Goal: Task Accomplishment & Management: Complete application form

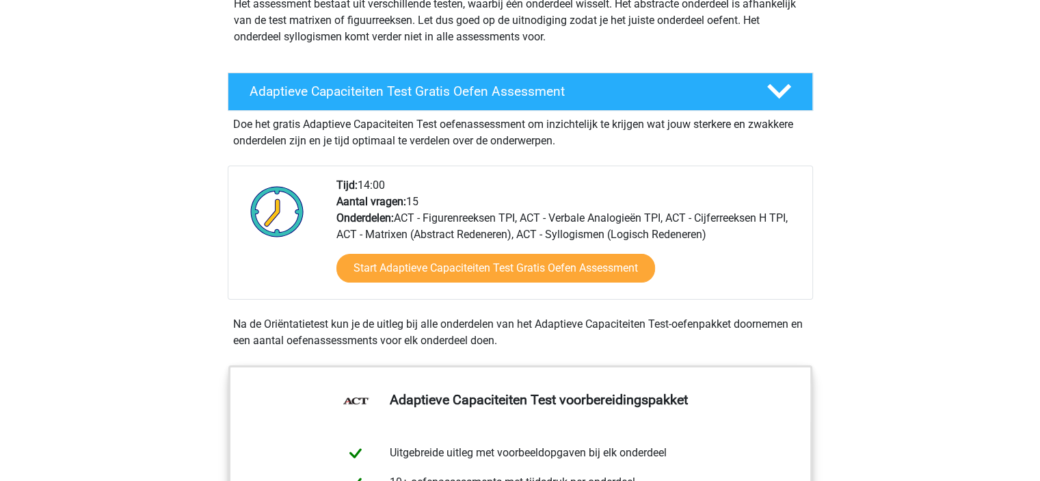
scroll to position [224, 0]
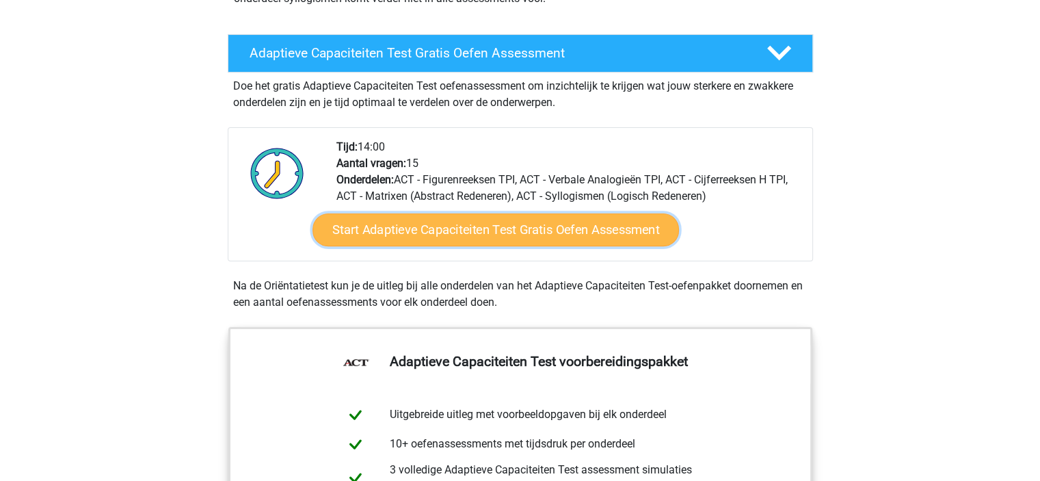
click at [460, 237] on link "Start Adaptieve Capaciteiten Test Gratis Oefen Assessment" at bounding box center [496, 229] width 367 height 33
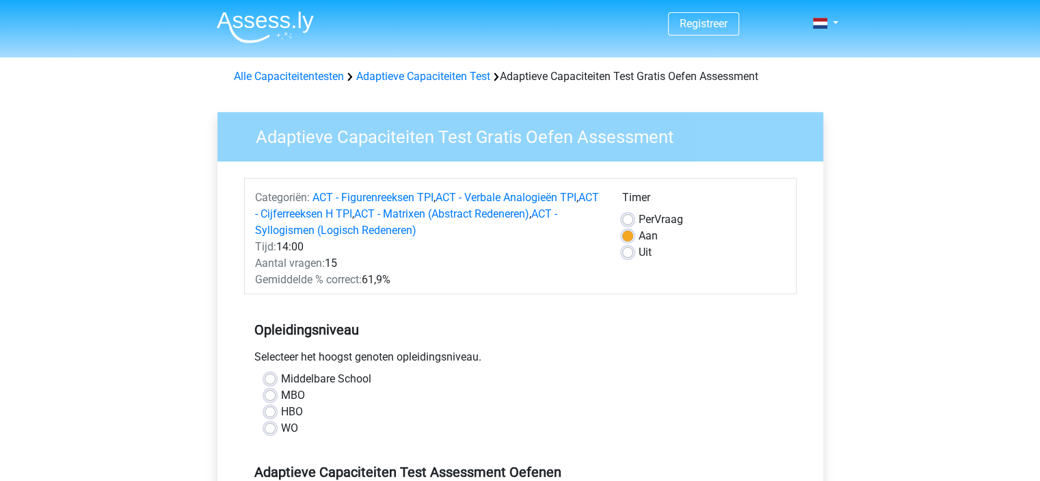
drag, startPoint x: 1031, startPoint y: 138, endPoint x: 1029, endPoint y: 173, distance: 35.0
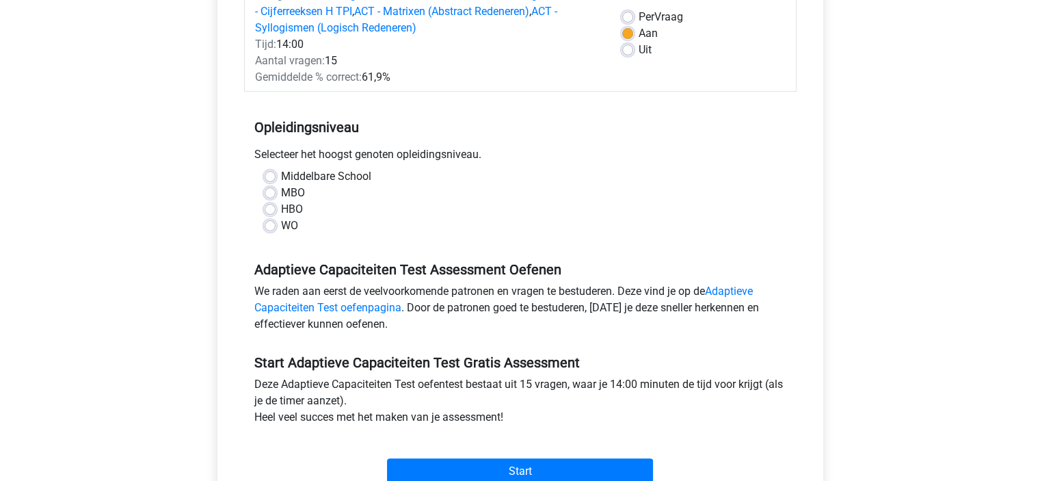
scroll to position [205, 0]
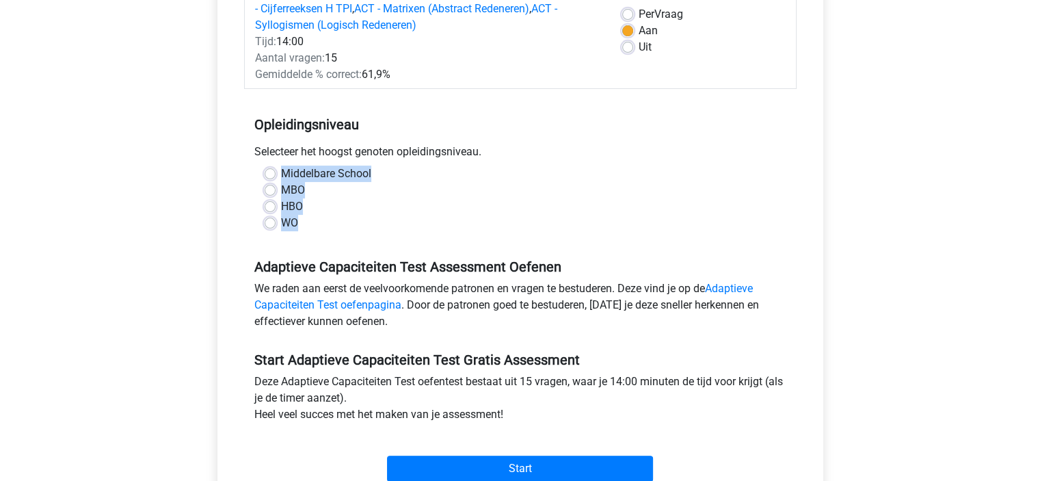
drag, startPoint x: 302, startPoint y: 226, endPoint x: 282, endPoint y: 172, distance: 56.9
click at [282, 172] on div "Middelbare School MBO HBO WO" at bounding box center [520, 198] width 532 height 66
copy div "Middelbare School MBO HBO WO"
click at [281, 224] on label "WO" at bounding box center [289, 223] width 17 height 16
click at [269, 224] on input "WO" at bounding box center [270, 222] width 11 height 14
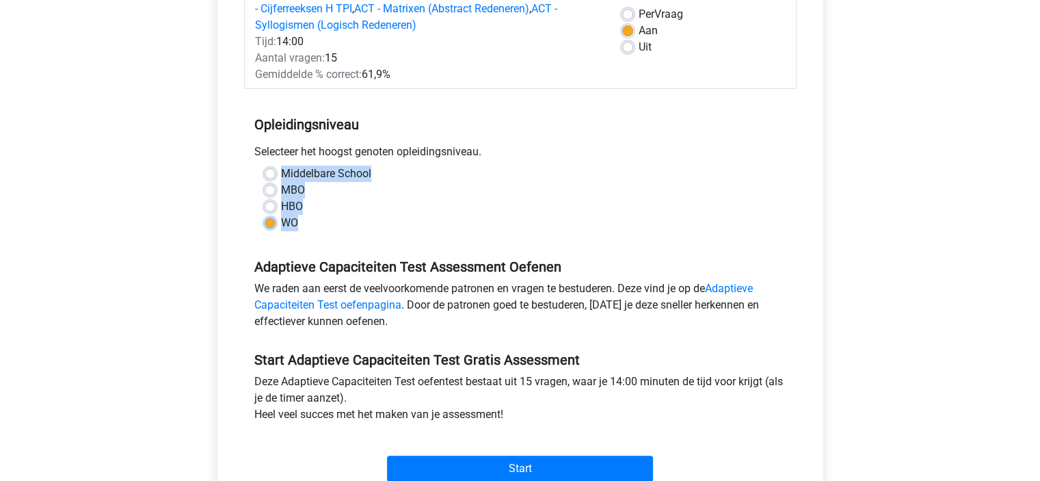
radio input "true"
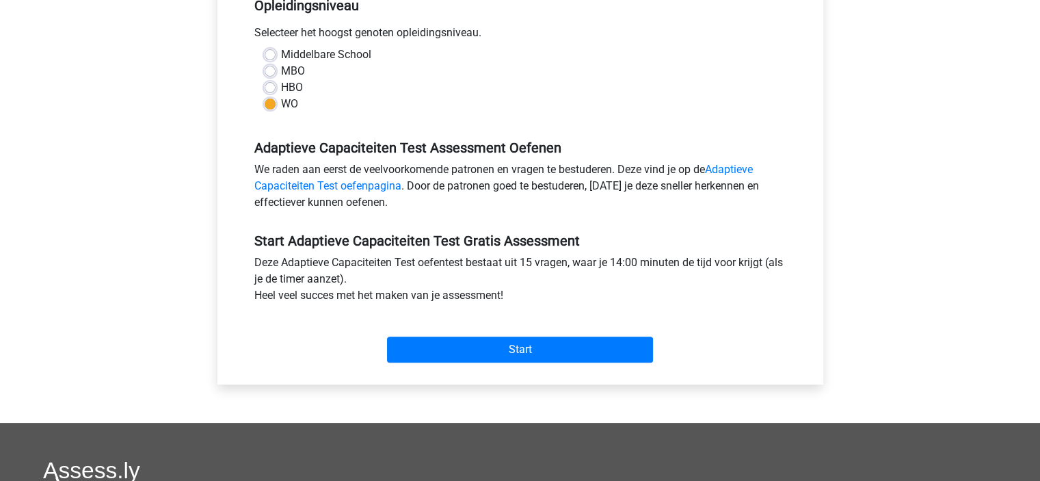
scroll to position [331, 0]
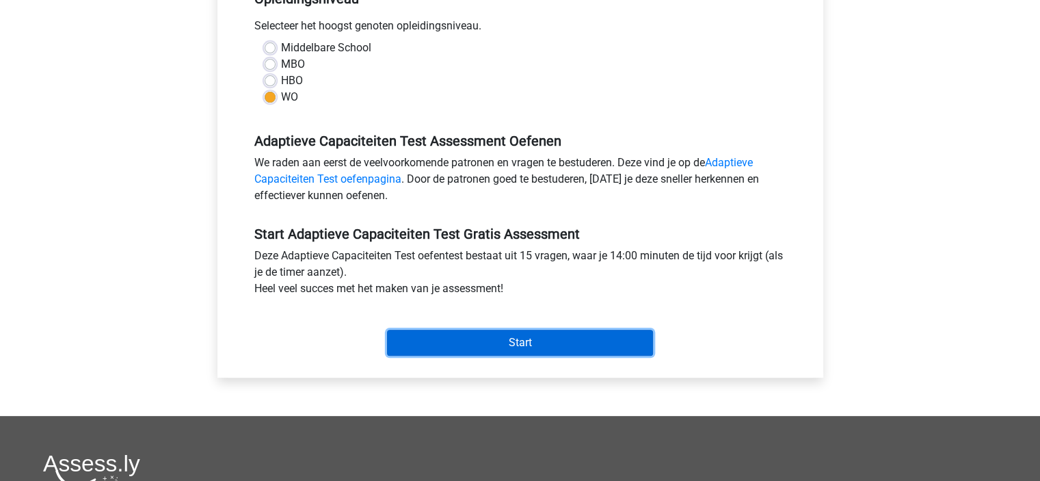
click at [505, 336] on input "Start" at bounding box center [520, 343] width 266 height 26
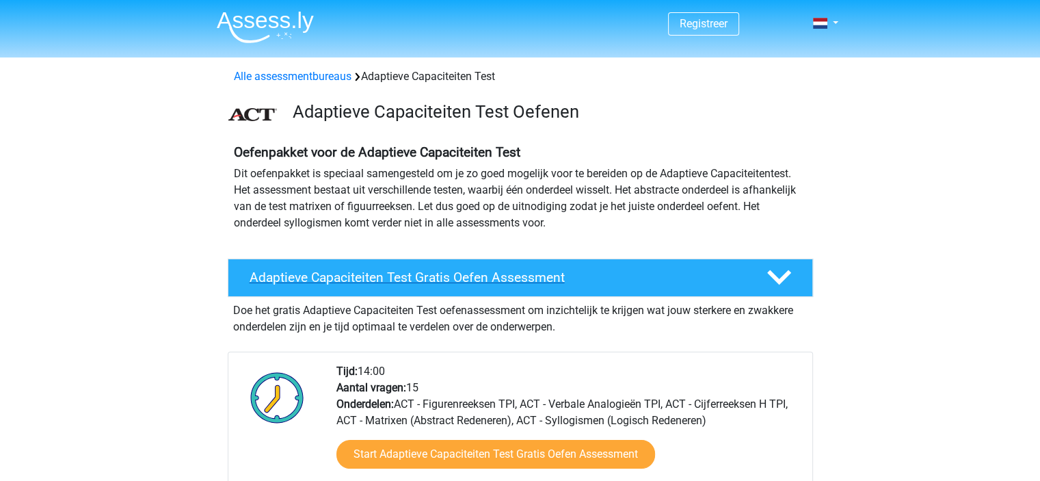
click at [498, 281] on h4 "Adaptieve Capaciteiten Test Gratis Oefen Assessment" at bounding box center [497, 277] width 495 height 16
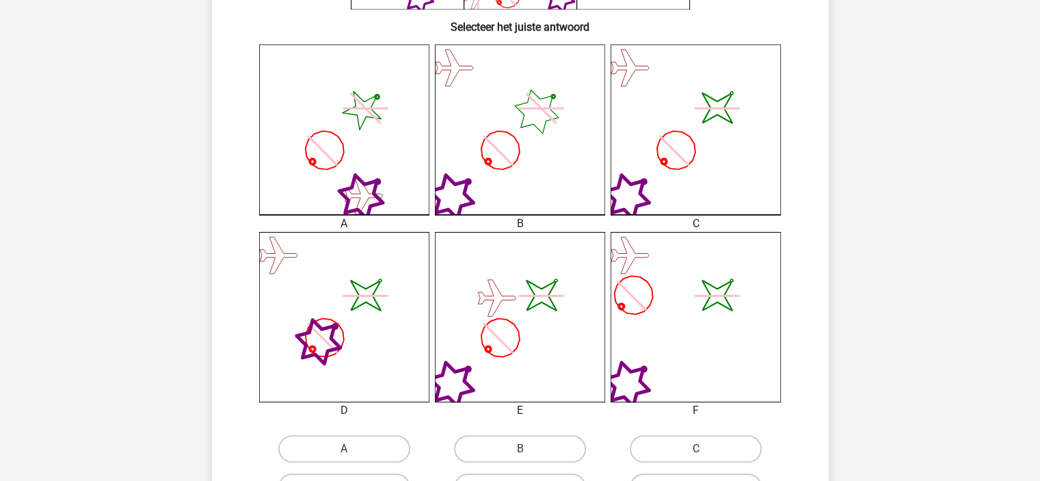
scroll to position [343, 0]
click at [525, 306] on icon "image/svg+xml" at bounding box center [520, 315] width 170 height 170
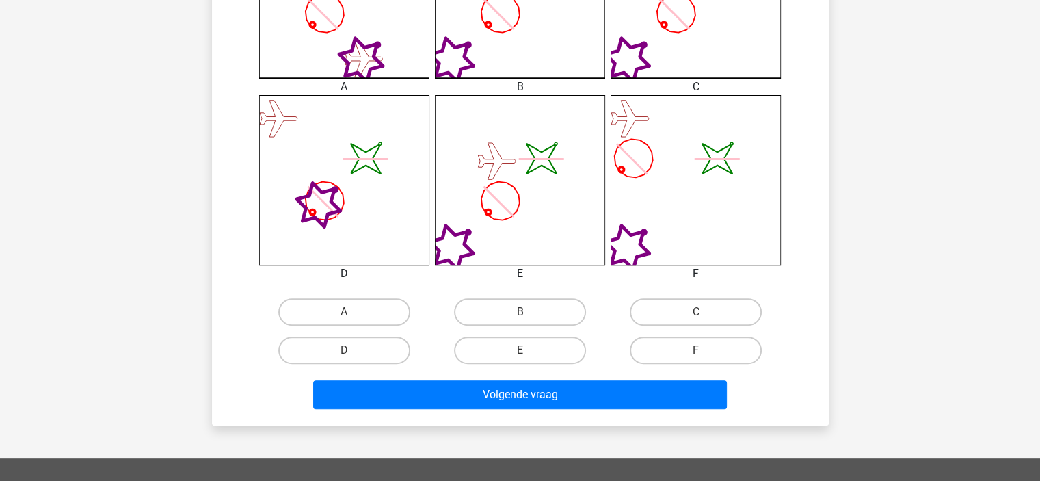
scroll to position [493, 0]
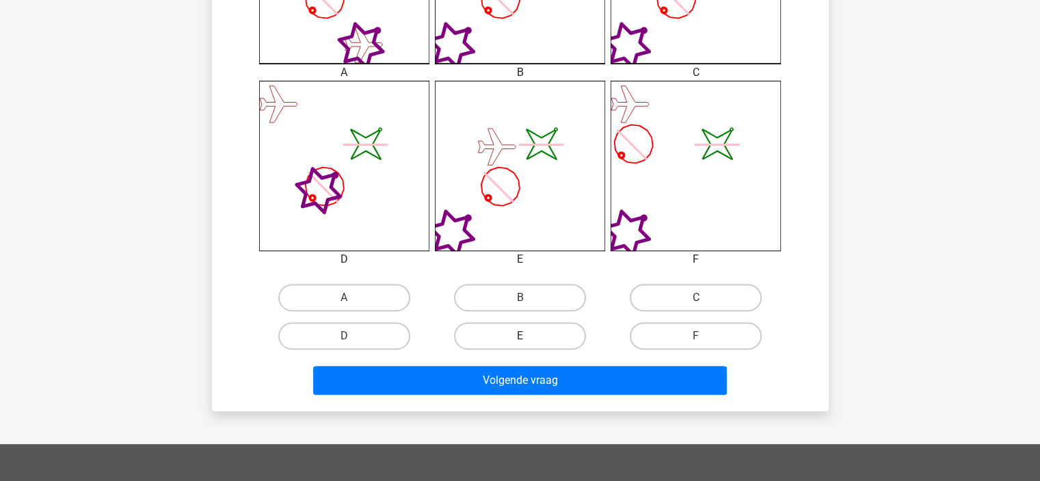
click at [502, 339] on label "E" at bounding box center [520, 335] width 132 height 27
click at [520, 339] on input "E" at bounding box center [524, 340] width 9 height 9
radio input "true"
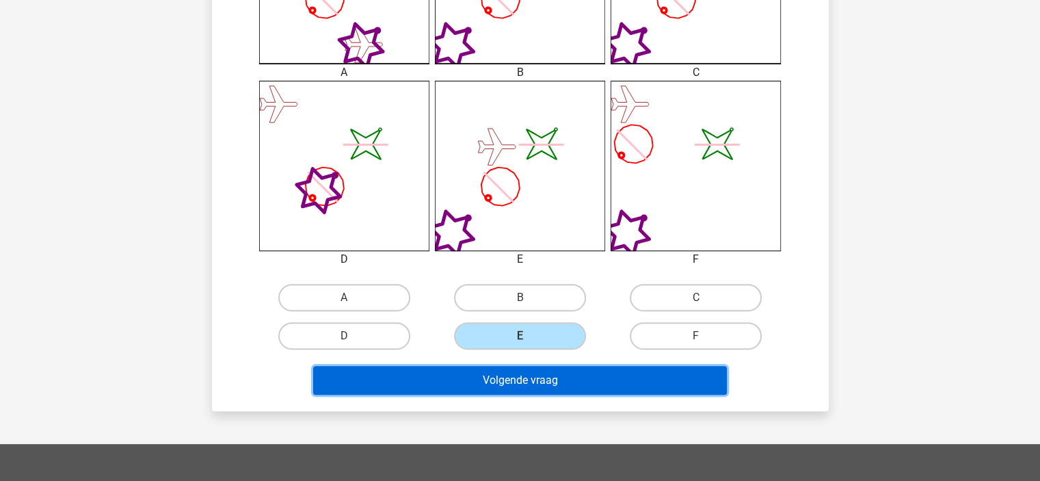
click at [524, 382] on button "Volgende vraag" at bounding box center [520, 380] width 414 height 29
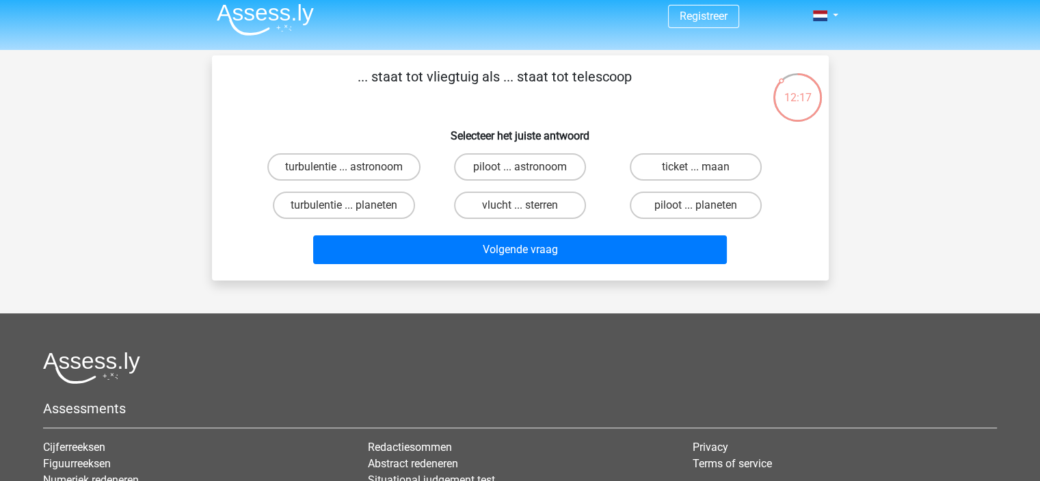
scroll to position [0, 0]
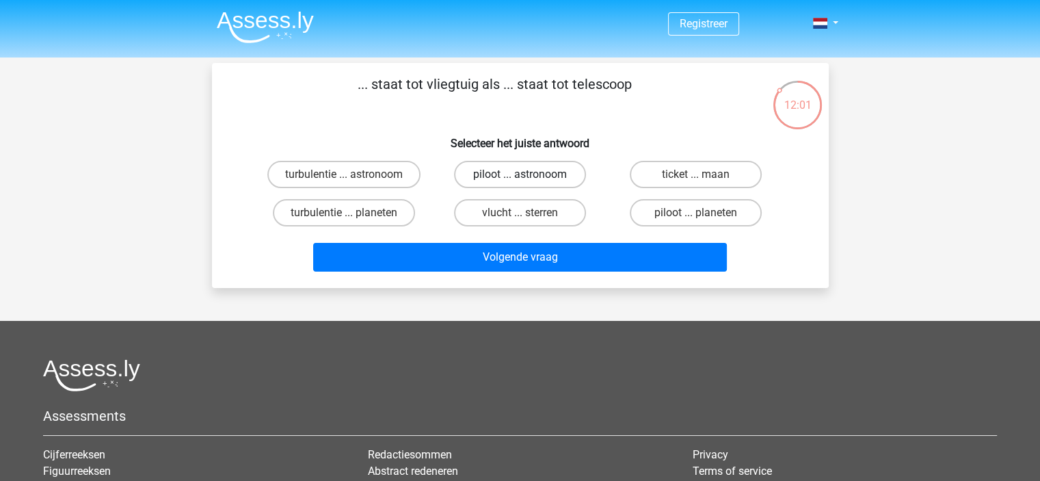
click at [509, 174] on label "piloot ... astronoom" at bounding box center [520, 174] width 132 height 27
click at [520, 174] on input "piloot ... astronoom" at bounding box center [524, 178] width 9 height 9
radio input "true"
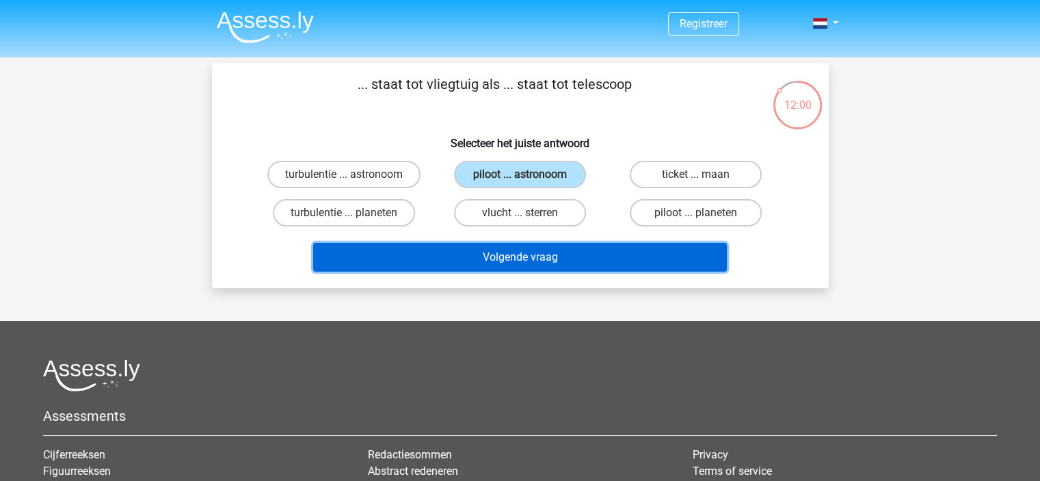
click at [519, 248] on button "Volgende vraag" at bounding box center [520, 257] width 414 height 29
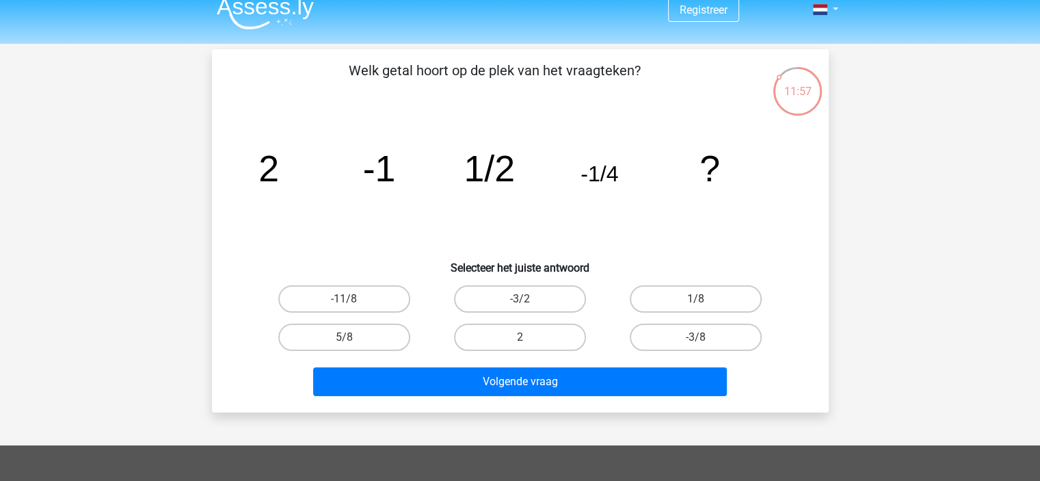
scroll to position [12, 0]
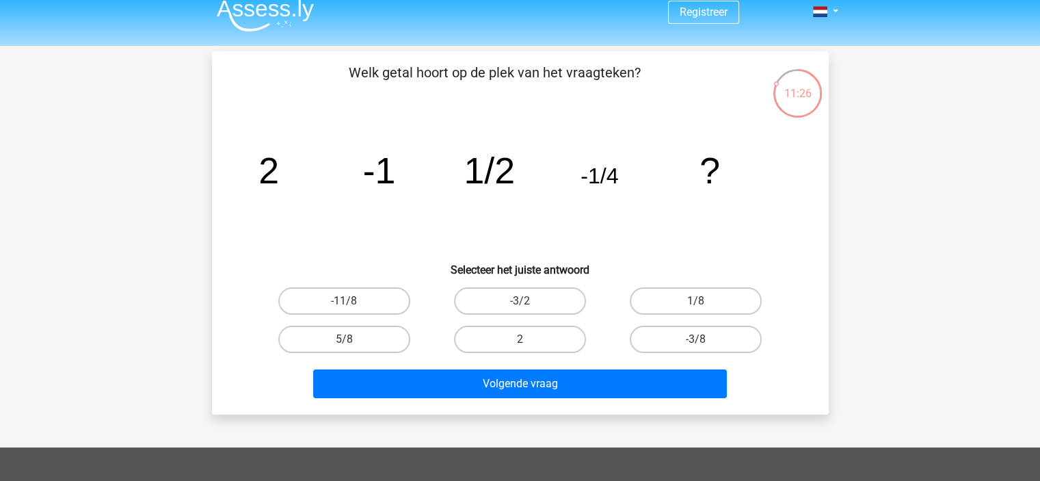
click at [698, 306] on input "1/8" at bounding box center [700, 305] width 9 height 9
radio input "true"
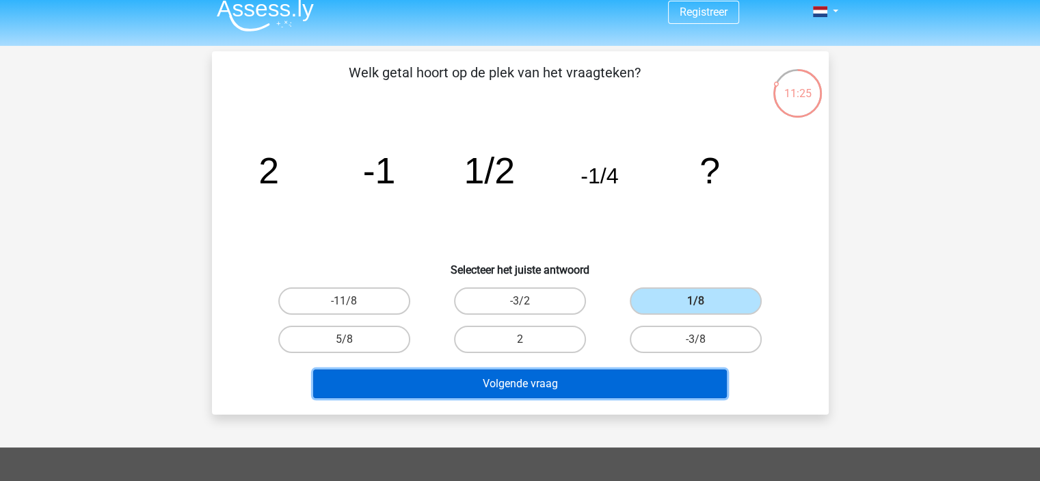
click at [550, 382] on button "Volgende vraag" at bounding box center [520, 383] width 414 height 29
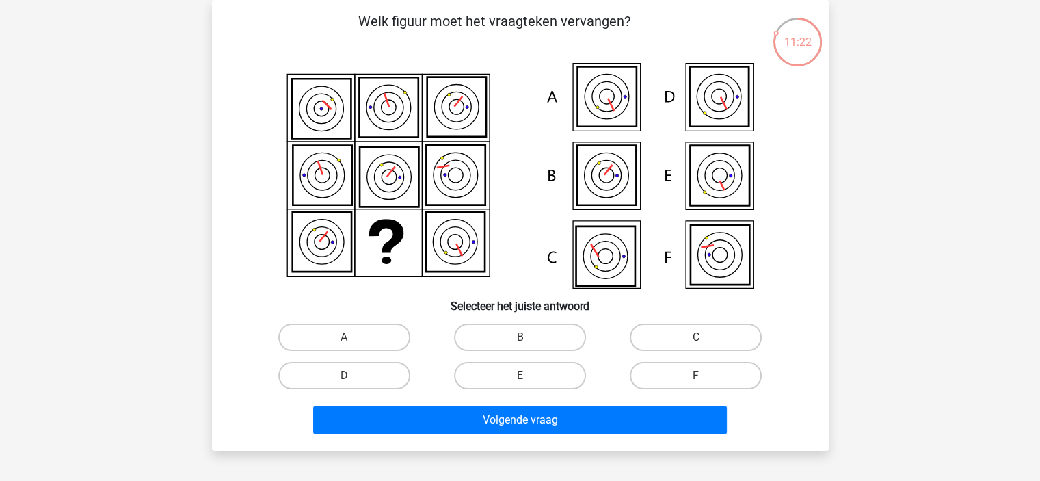
scroll to position [64, 0]
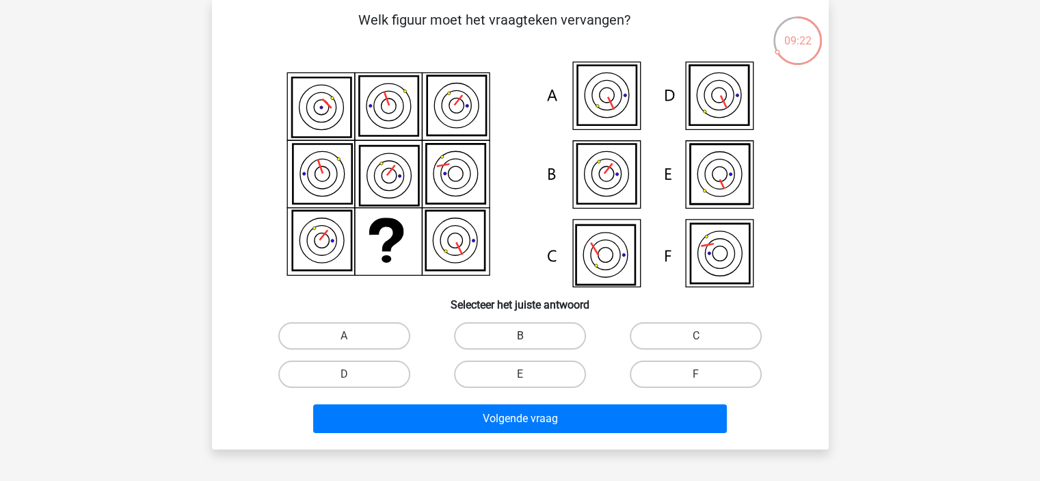
click at [512, 341] on label "B" at bounding box center [520, 335] width 132 height 27
click at [520, 341] on input "B" at bounding box center [524, 340] width 9 height 9
radio input "true"
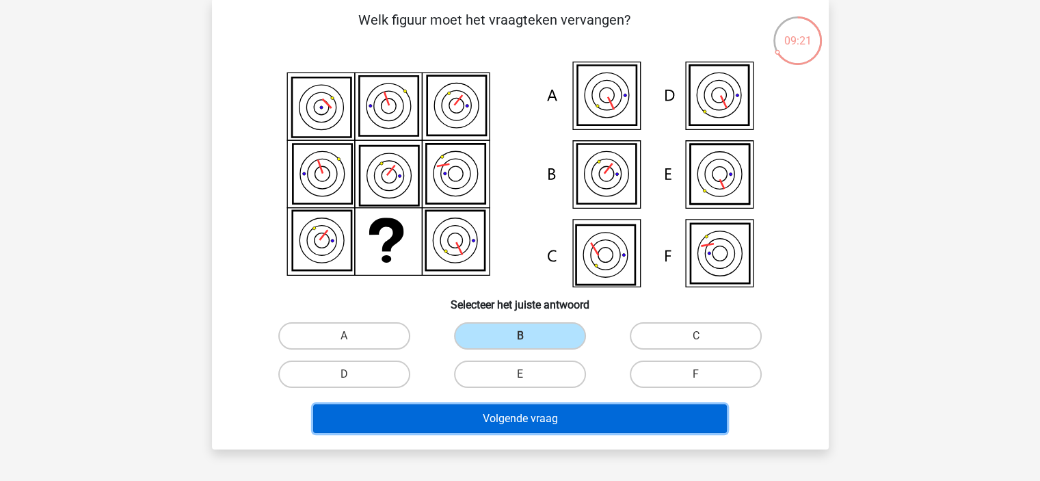
click at [533, 423] on button "Volgende vraag" at bounding box center [520, 418] width 414 height 29
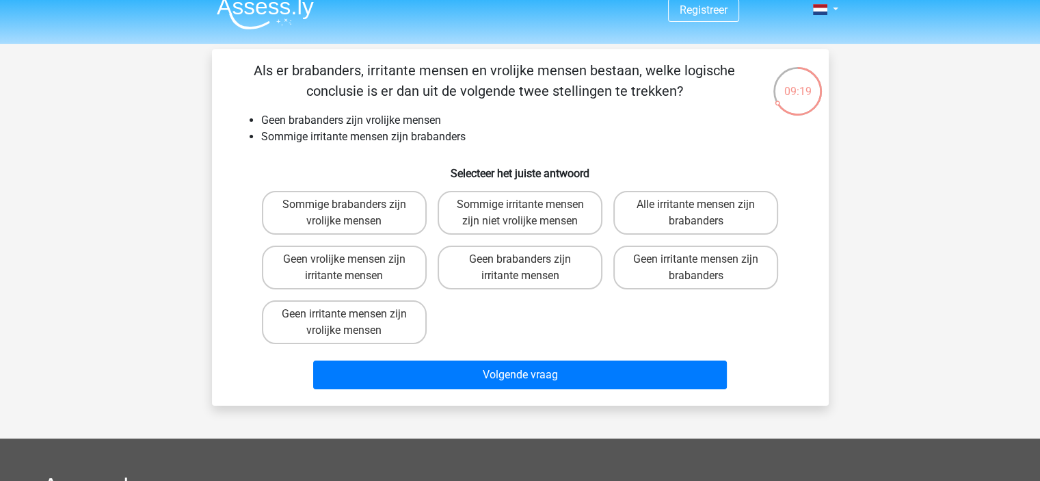
scroll to position [0, 0]
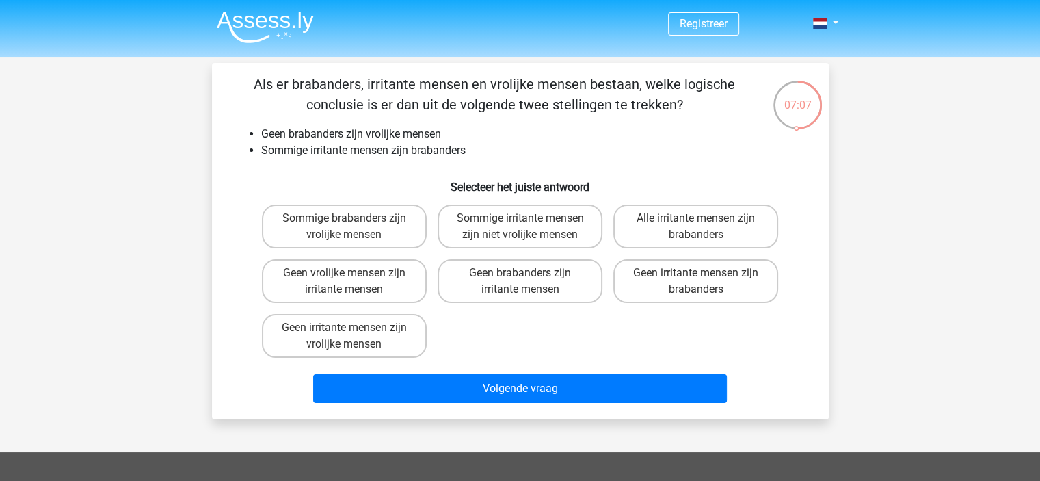
click at [349, 334] on input "Geen irritante mensen zijn vrolijke mensen" at bounding box center [348, 332] width 9 height 9
radio input "true"
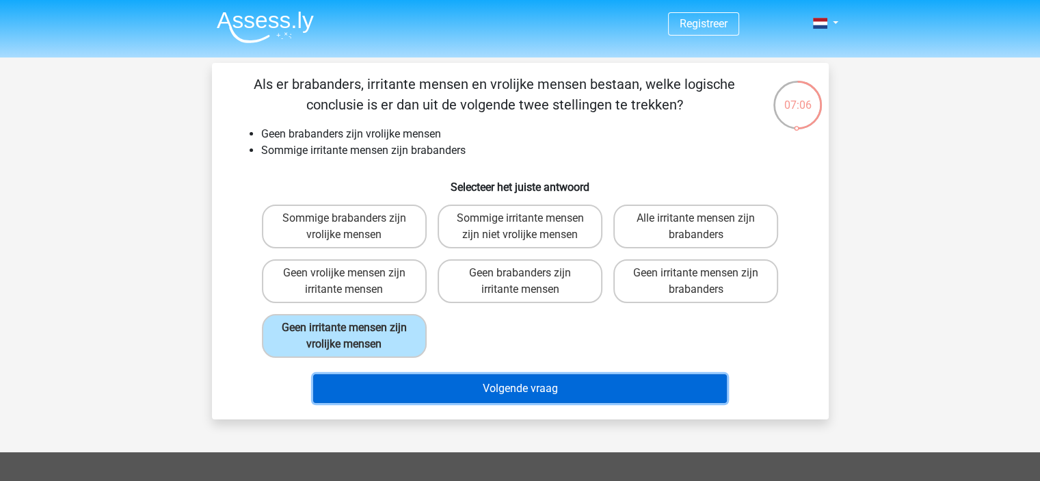
click at [520, 383] on button "Volgende vraag" at bounding box center [520, 388] width 414 height 29
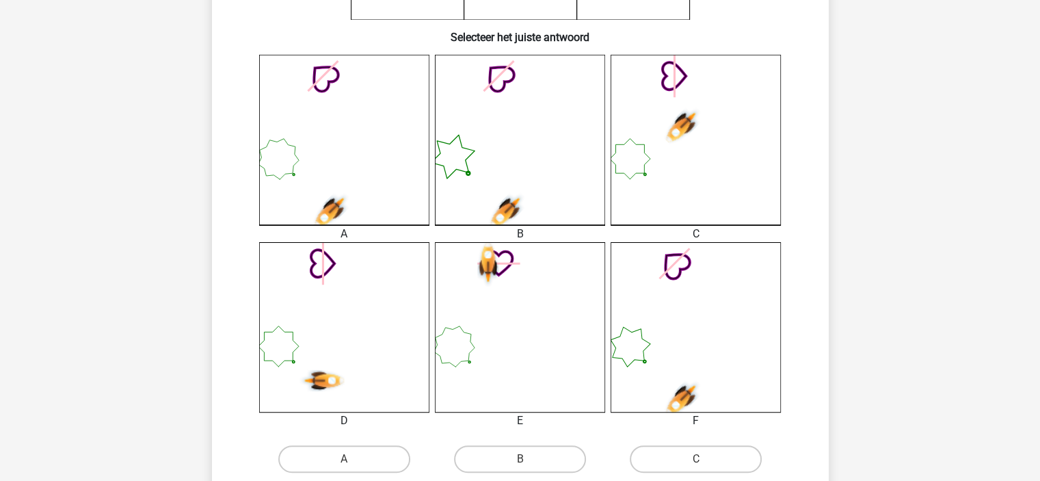
scroll to position [371, 0]
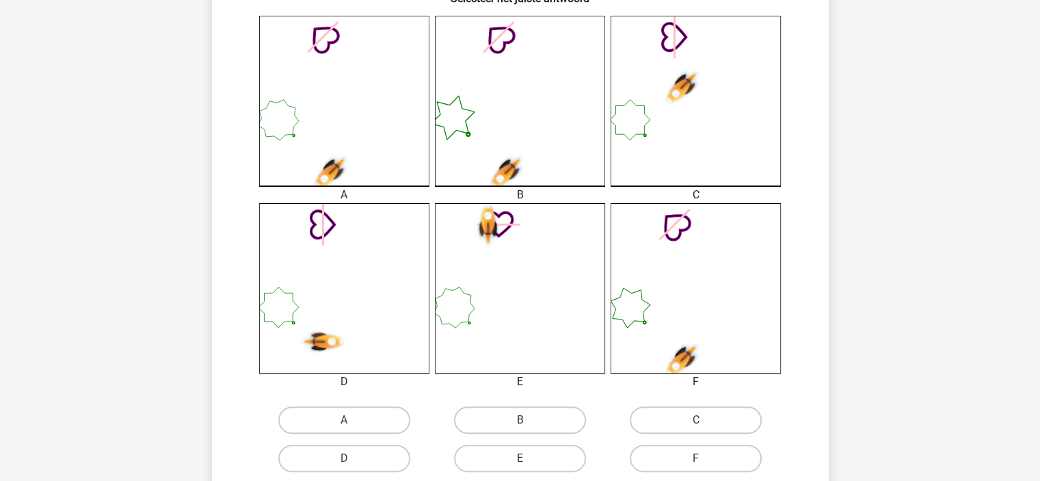
click at [529, 145] on icon at bounding box center [520, 101] width 170 height 170
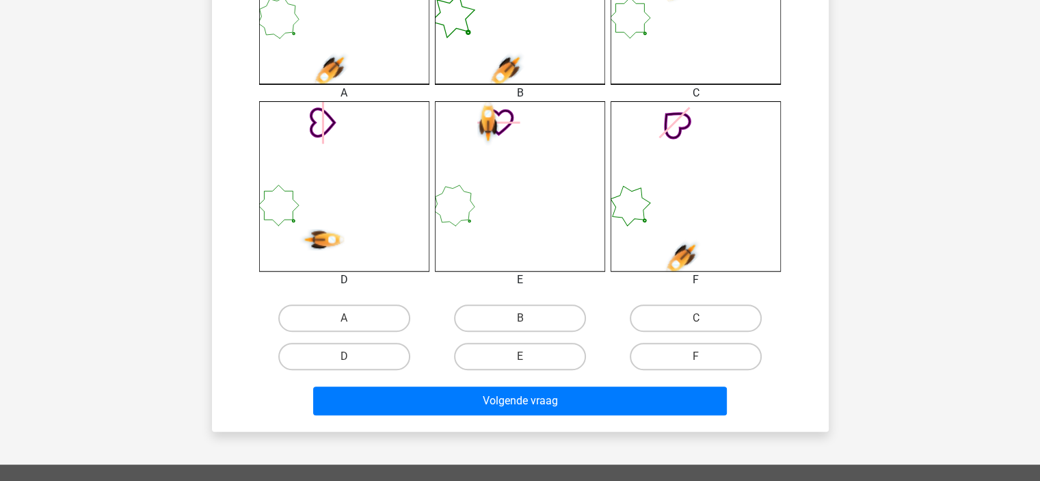
scroll to position [475, 0]
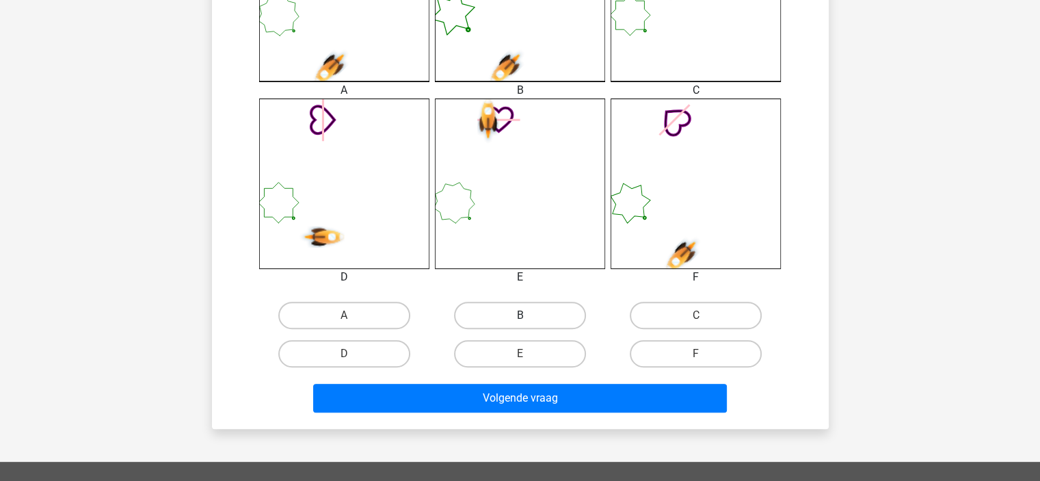
click at [520, 313] on label "B" at bounding box center [520, 315] width 132 height 27
click at [520, 315] on input "B" at bounding box center [524, 319] width 9 height 9
radio input "true"
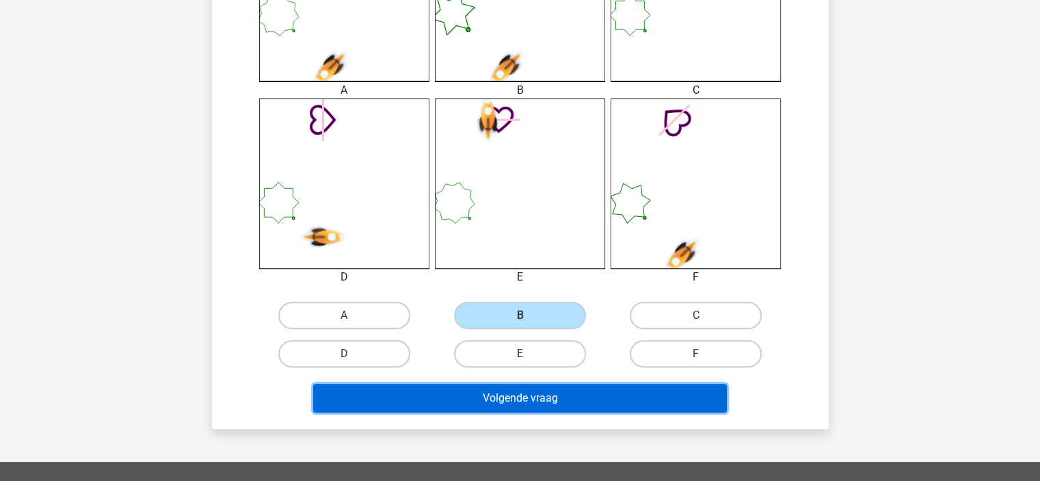
click at [533, 396] on button "Volgende vraag" at bounding box center [520, 398] width 414 height 29
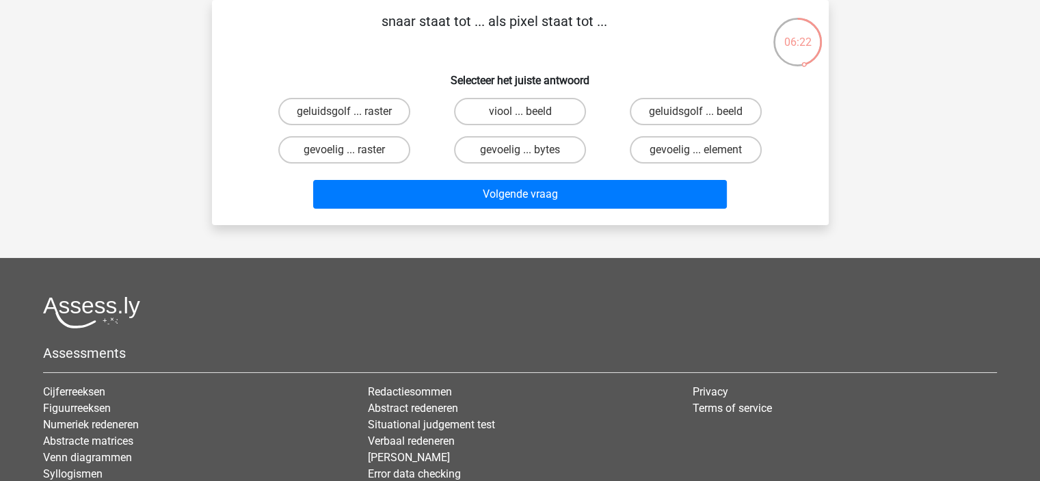
scroll to position [0, 0]
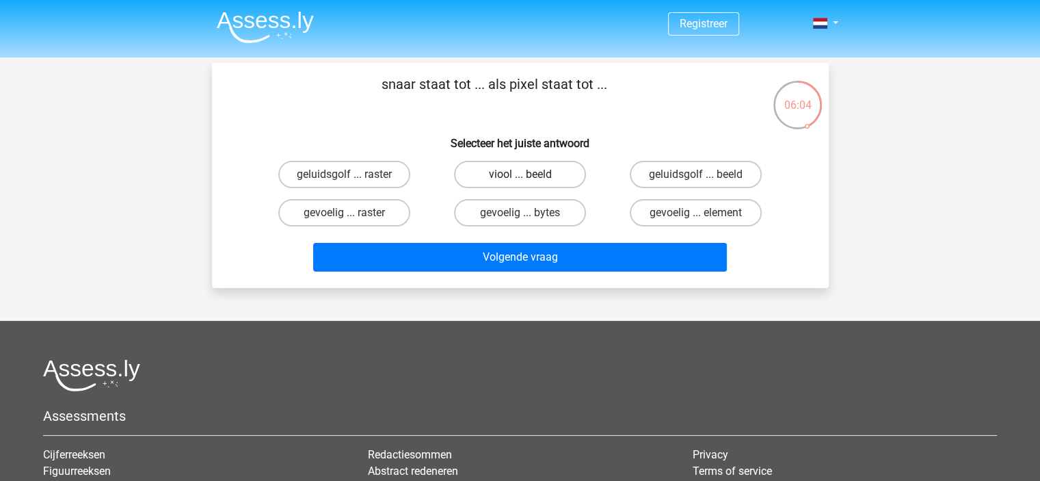
click at [520, 170] on label "viool ... beeld" at bounding box center [520, 174] width 132 height 27
click at [520, 174] on input "viool ... beeld" at bounding box center [524, 178] width 9 height 9
radio input "true"
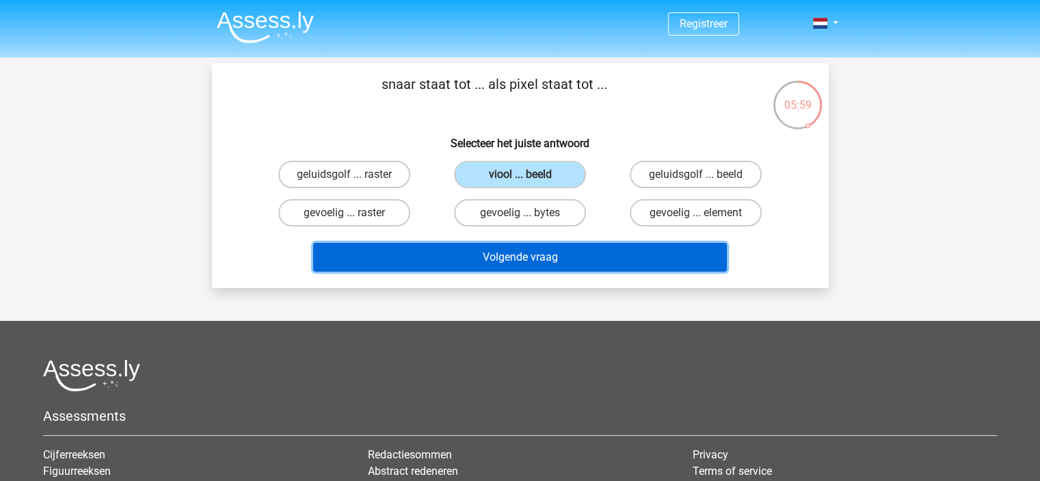
click at [519, 256] on button "Volgende vraag" at bounding box center [520, 257] width 414 height 29
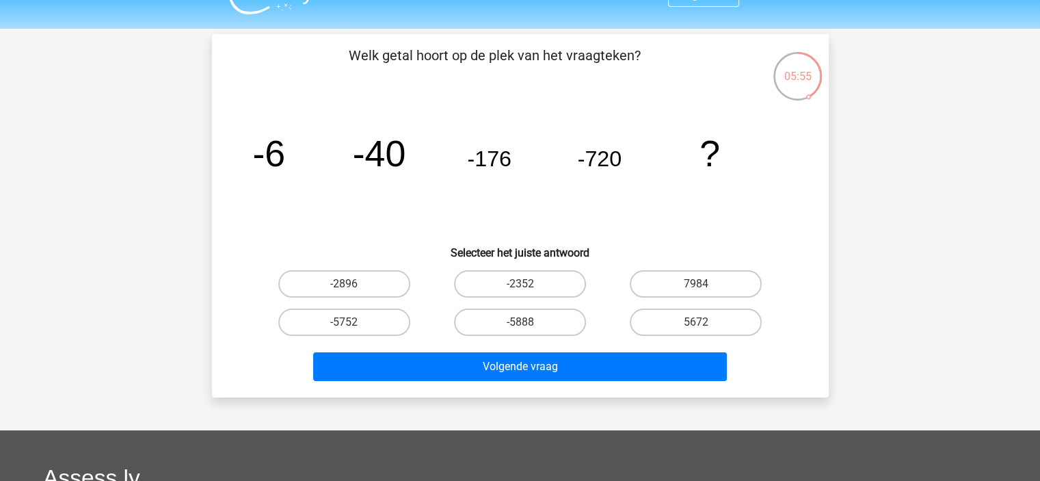
scroll to position [27, 0]
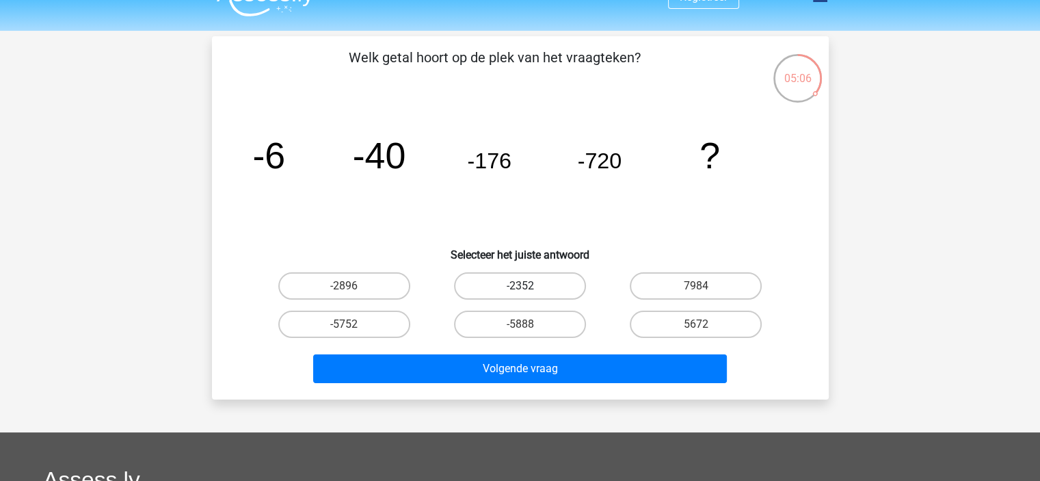
click at [495, 281] on label "-2352" at bounding box center [520, 285] width 132 height 27
click at [520, 286] on input "-2352" at bounding box center [524, 290] width 9 height 9
radio input "true"
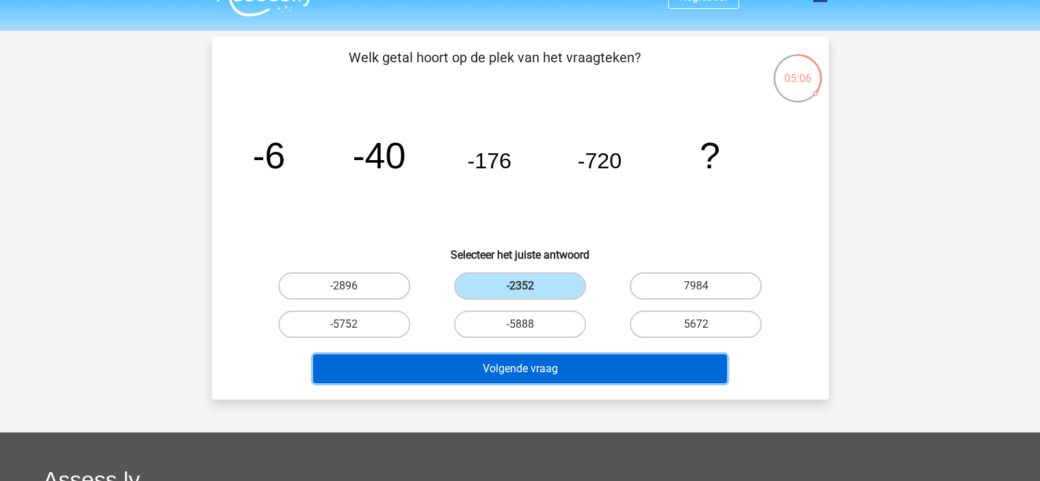
click at [518, 371] on button "Volgende vraag" at bounding box center [520, 368] width 414 height 29
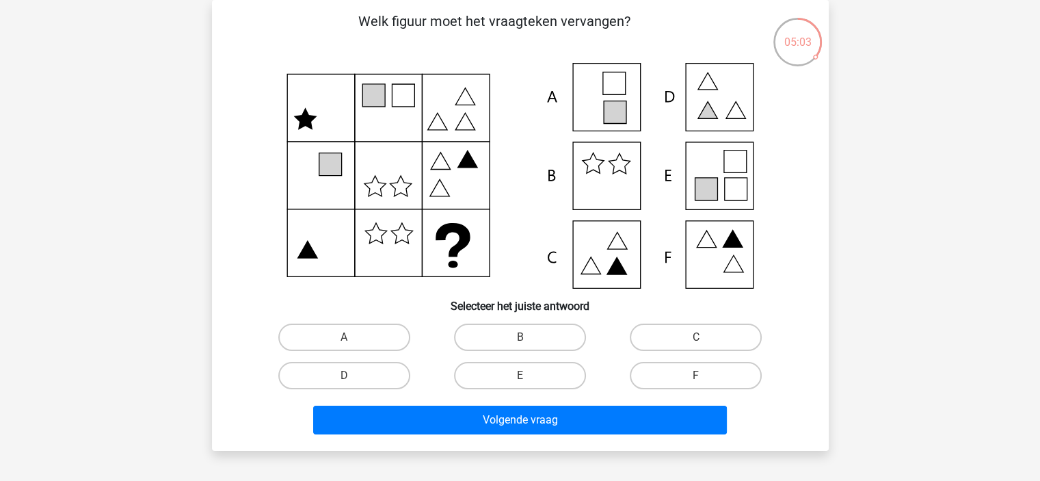
scroll to position [0, 0]
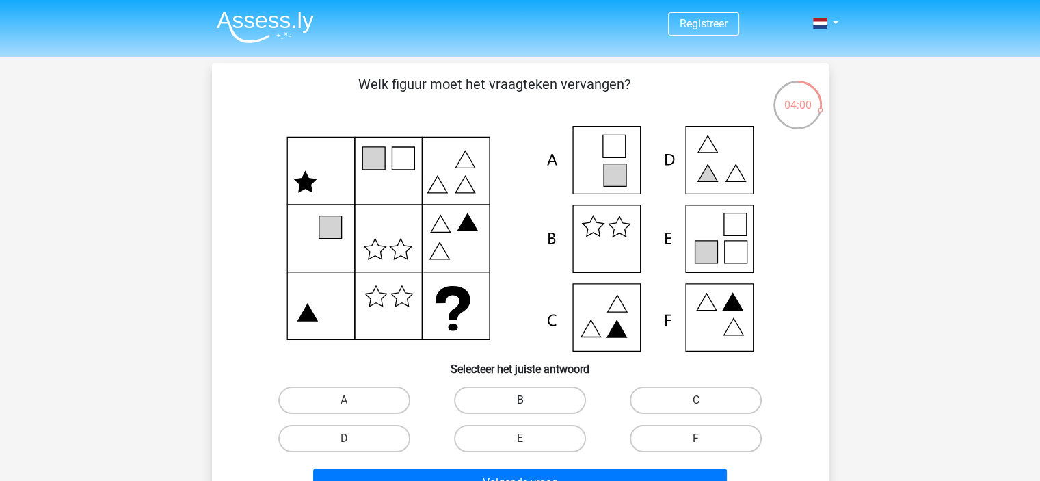
click at [526, 396] on label "B" at bounding box center [520, 399] width 132 height 27
click at [526, 400] on input "B" at bounding box center [524, 404] width 9 height 9
radio input "true"
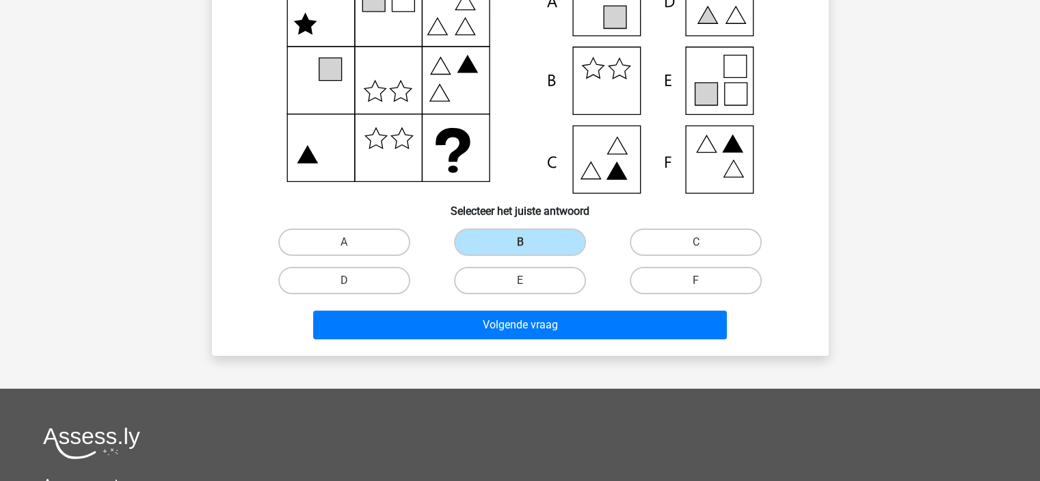
scroll to position [246, 0]
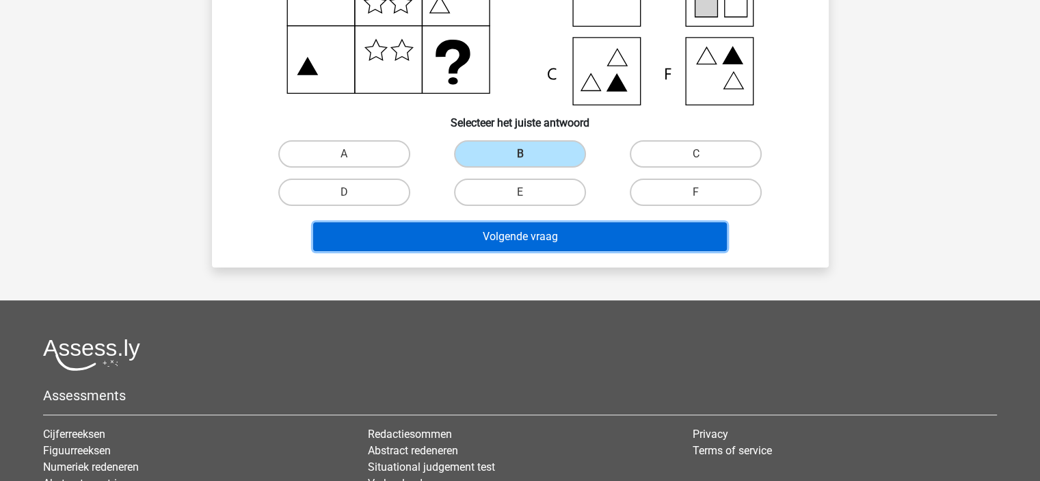
click at [599, 234] on button "Volgende vraag" at bounding box center [520, 236] width 414 height 29
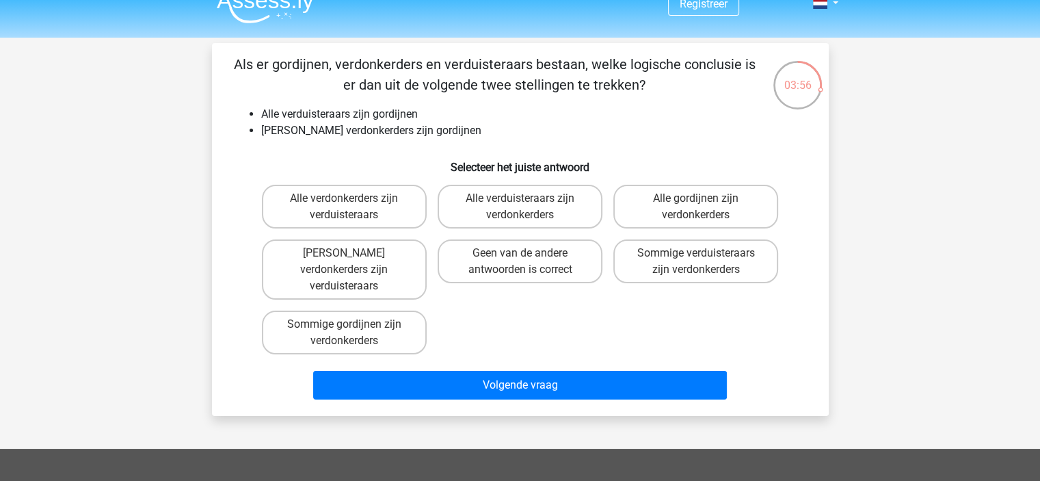
scroll to position [0, 0]
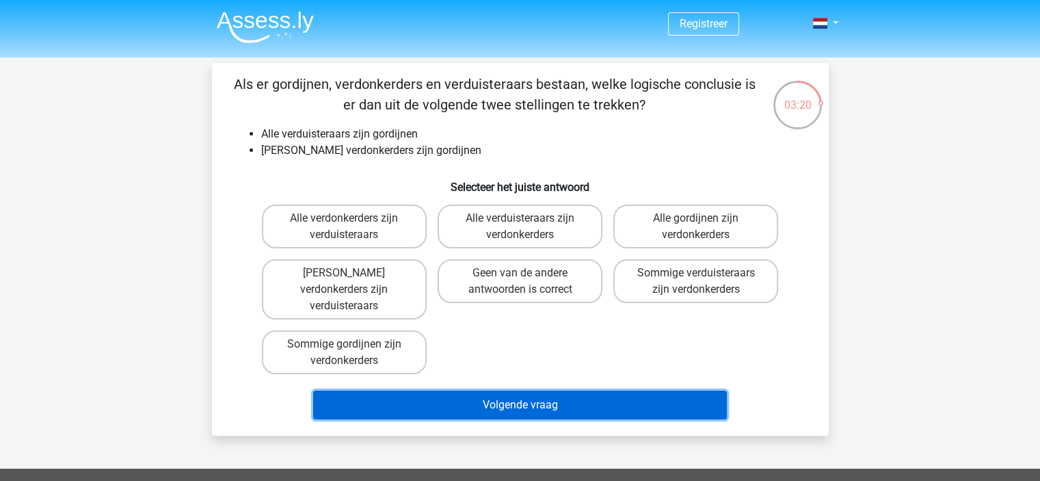
click at [540, 390] on button "Volgende vraag" at bounding box center [520, 404] width 414 height 29
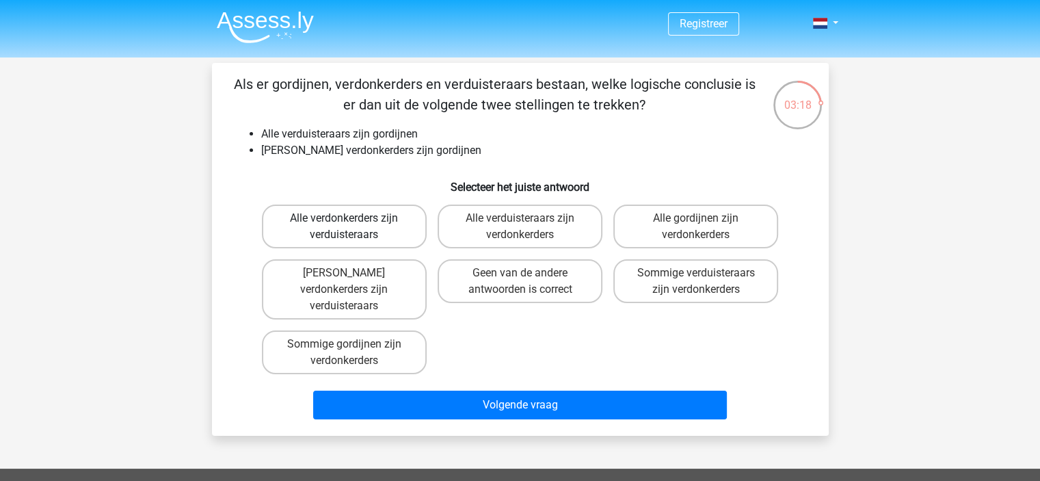
click at [382, 226] on label "Alle verdonkerders zijn verduisteraars" at bounding box center [344, 226] width 165 height 44
click at [353, 226] on input "Alle verdonkerders zijn verduisteraars" at bounding box center [348, 222] width 9 height 9
radio input "true"
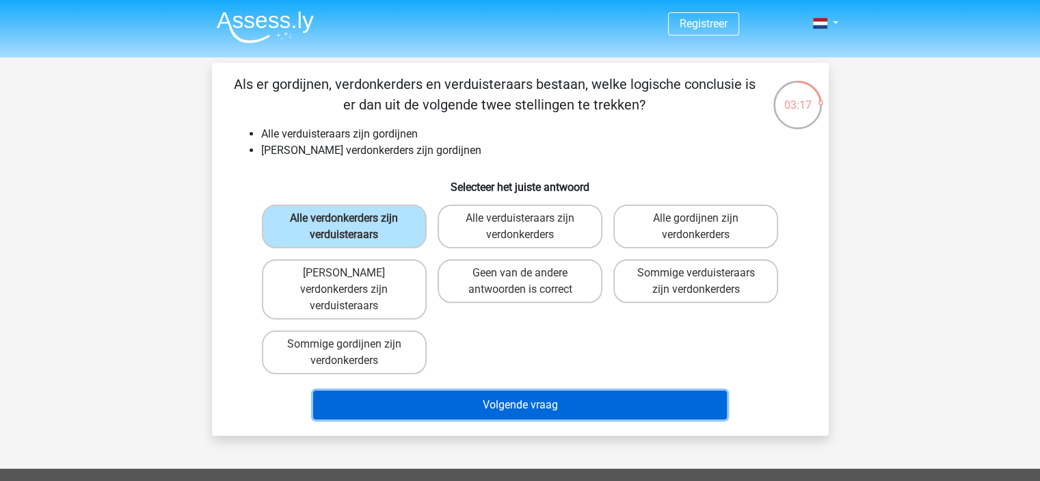
click at [513, 390] on button "Volgende vraag" at bounding box center [520, 404] width 414 height 29
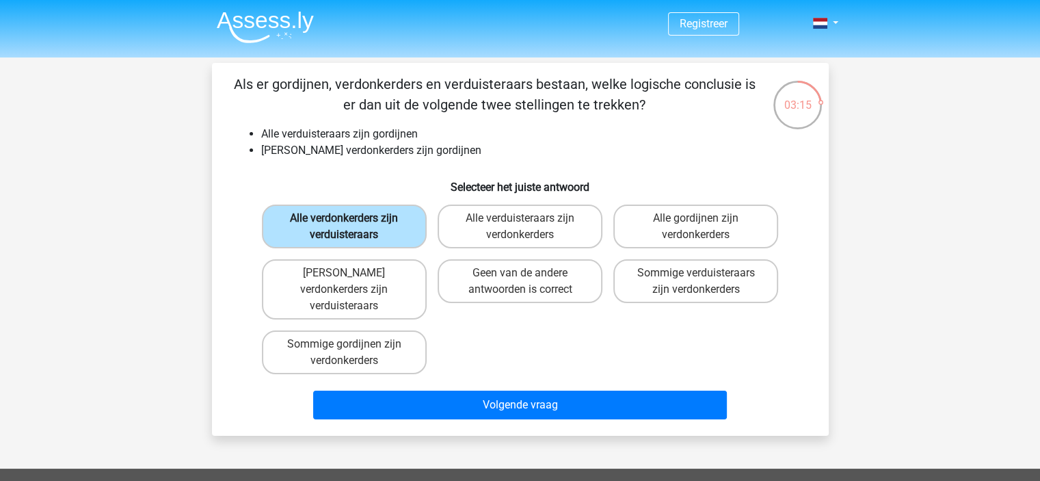
click at [361, 213] on label "Alle verdonkerders zijn verduisteraars" at bounding box center [344, 226] width 165 height 44
click at [353, 218] on input "Alle verdonkerders zijn verduisteraars" at bounding box center [348, 222] width 9 height 9
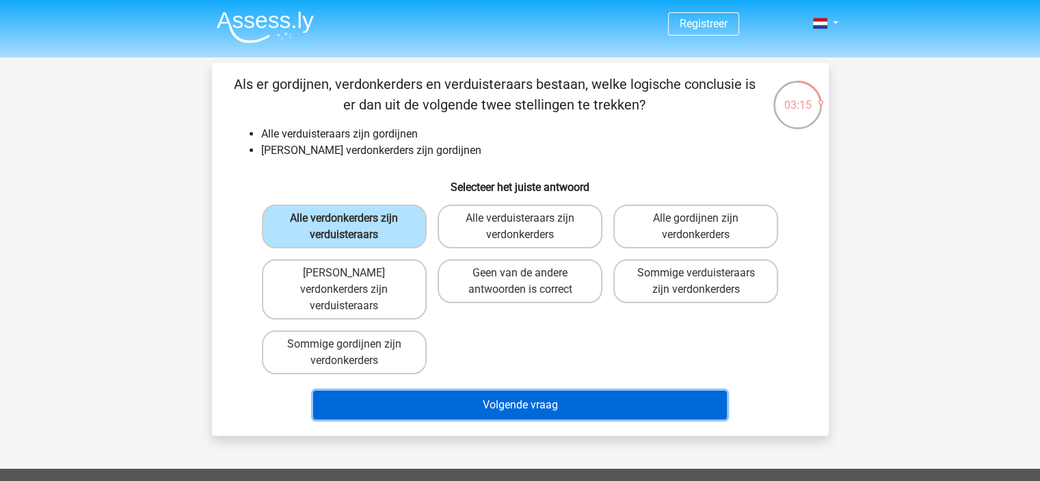
click at [493, 390] on button "Volgende vraag" at bounding box center [520, 404] width 414 height 29
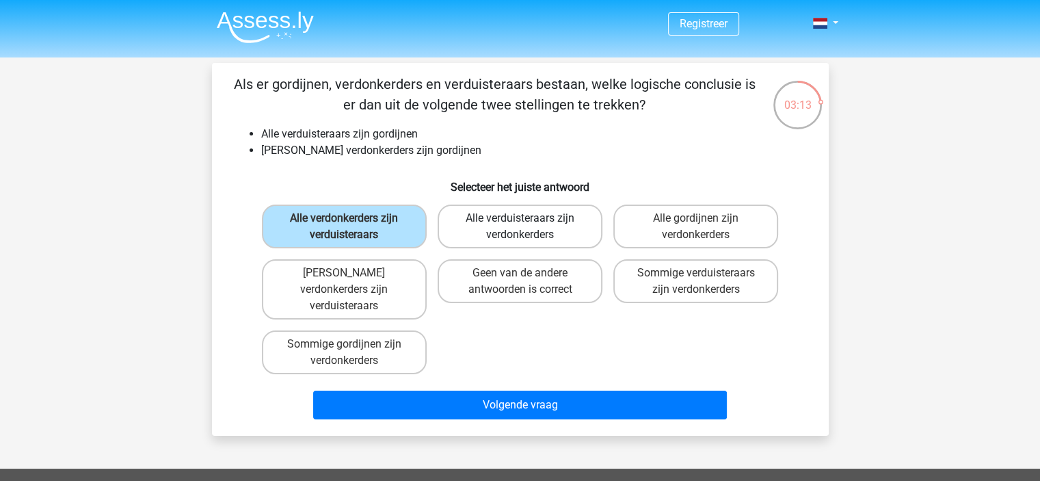
click at [512, 224] on label "Alle verduisteraars zijn verdonkerders" at bounding box center [520, 226] width 165 height 44
click at [520, 224] on input "Alle verduisteraars zijn verdonkerders" at bounding box center [524, 222] width 9 height 9
radio input "true"
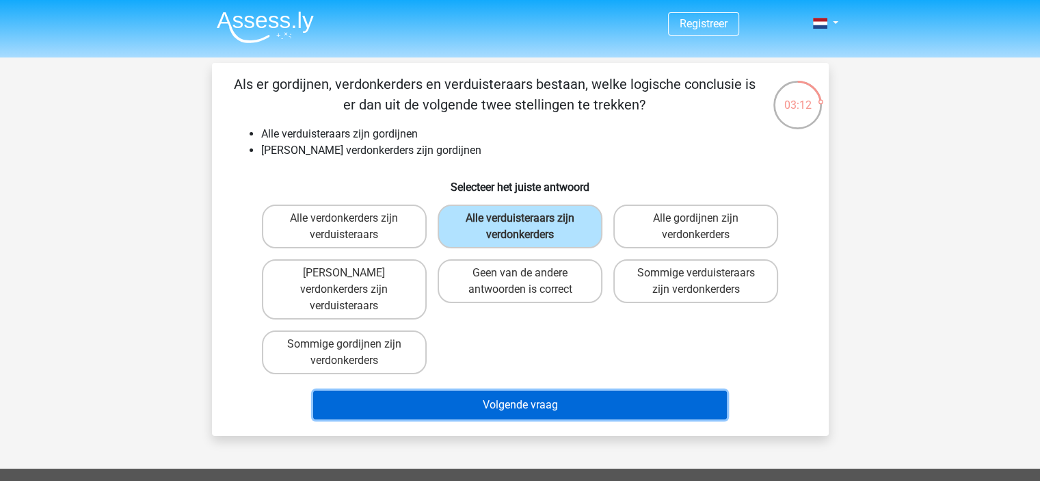
click at [527, 392] on button "Volgende vraag" at bounding box center [520, 404] width 414 height 29
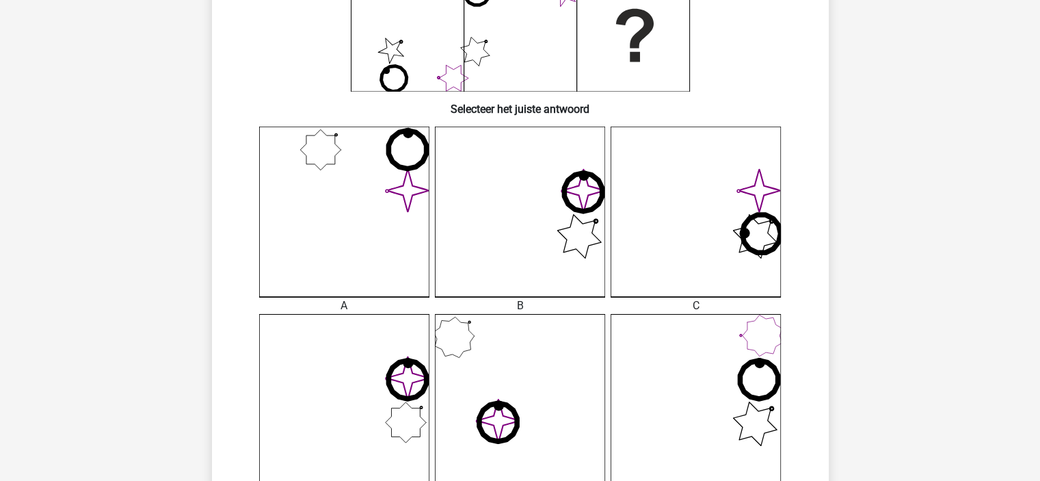
scroll to position [265, 0]
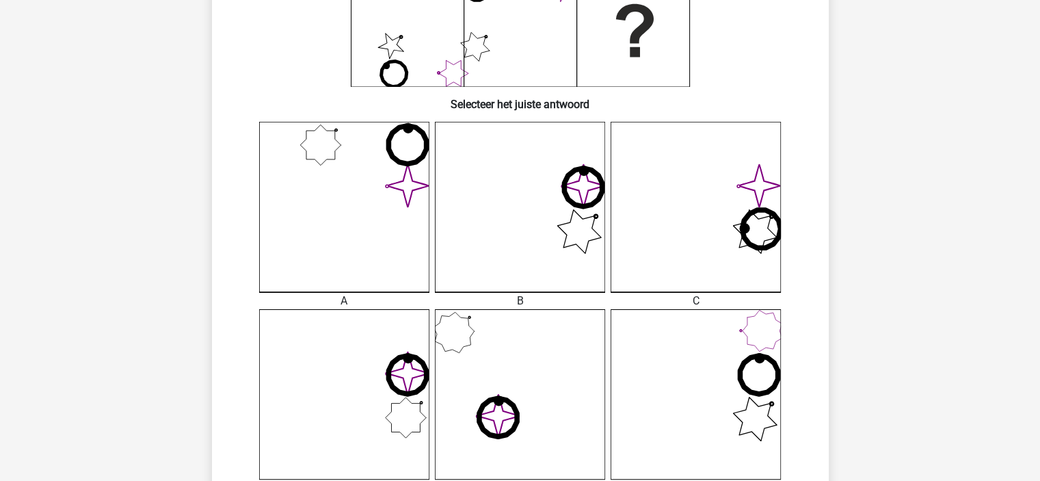
click at [377, 202] on icon "image/svg+xml" at bounding box center [344, 207] width 170 height 170
click at [399, 237] on icon "image/svg+xml" at bounding box center [344, 207] width 170 height 170
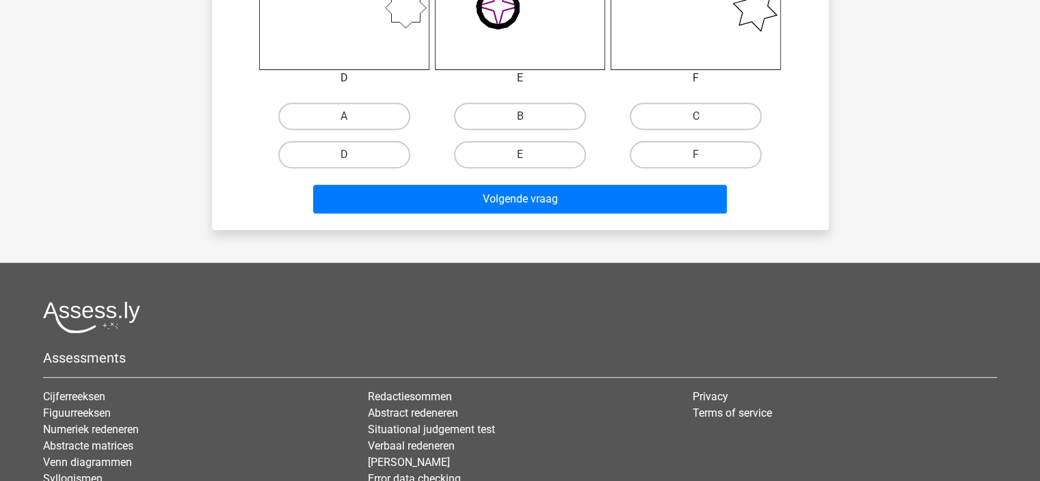
scroll to position [680, 0]
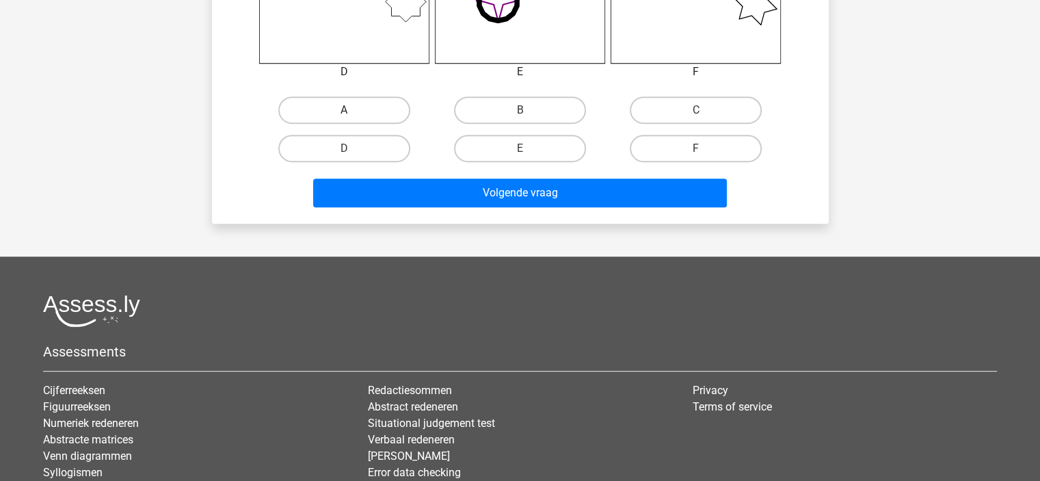
click at [339, 104] on label "A" at bounding box center [344, 109] width 132 height 27
click at [344, 110] on input "A" at bounding box center [348, 114] width 9 height 9
radio input "true"
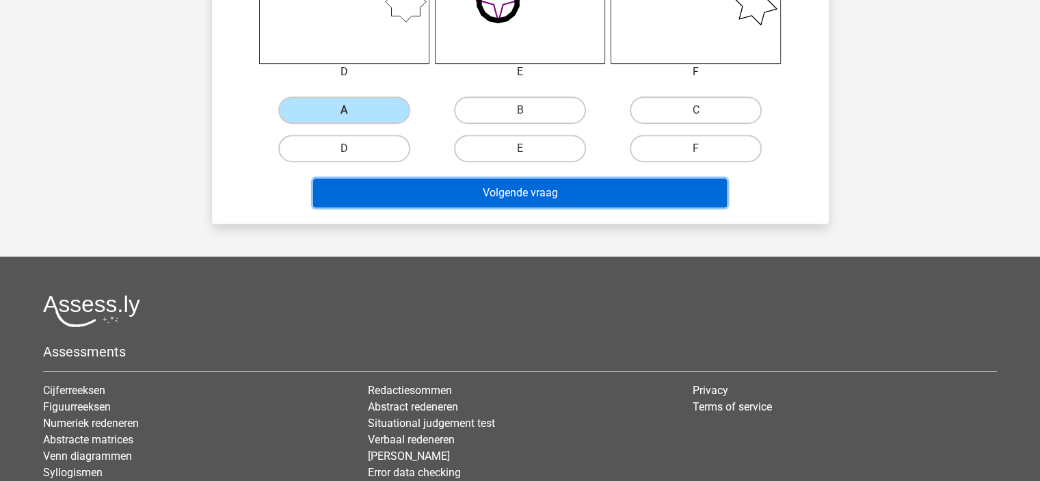
click at [512, 187] on button "Volgende vraag" at bounding box center [520, 192] width 414 height 29
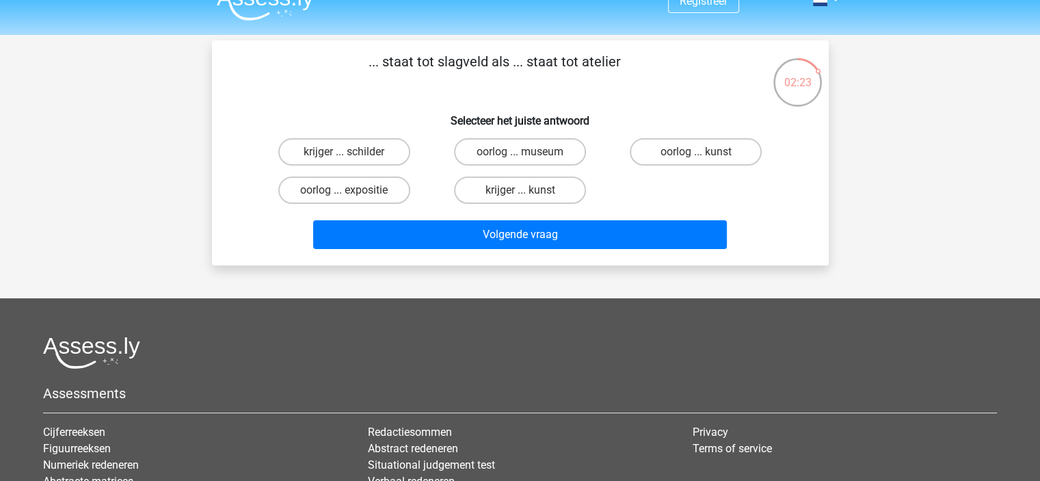
scroll to position [0, 0]
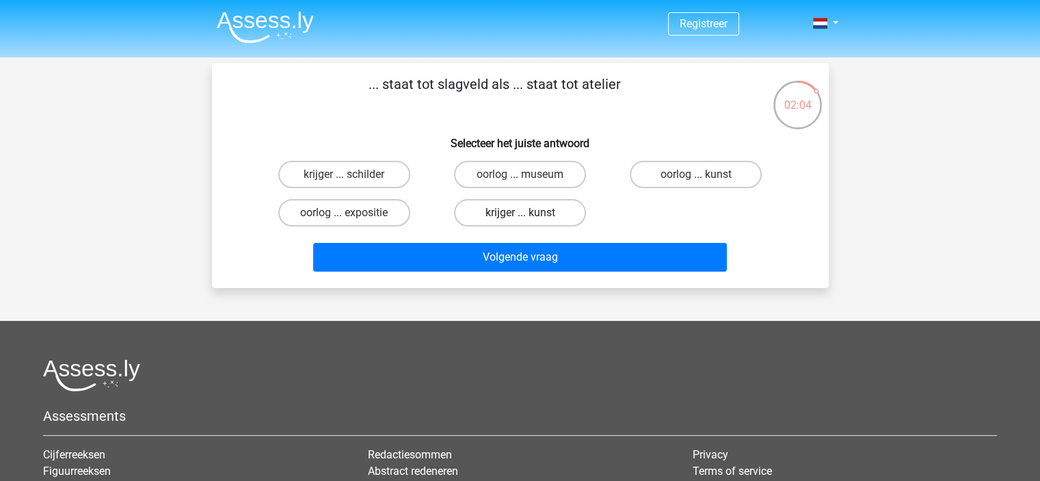
click at [526, 207] on label "krijger ... kunst" at bounding box center [520, 212] width 132 height 27
click at [526, 213] on input "krijger ... kunst" at bounding box center [524, 217] width 9 height 9
radio input "true"
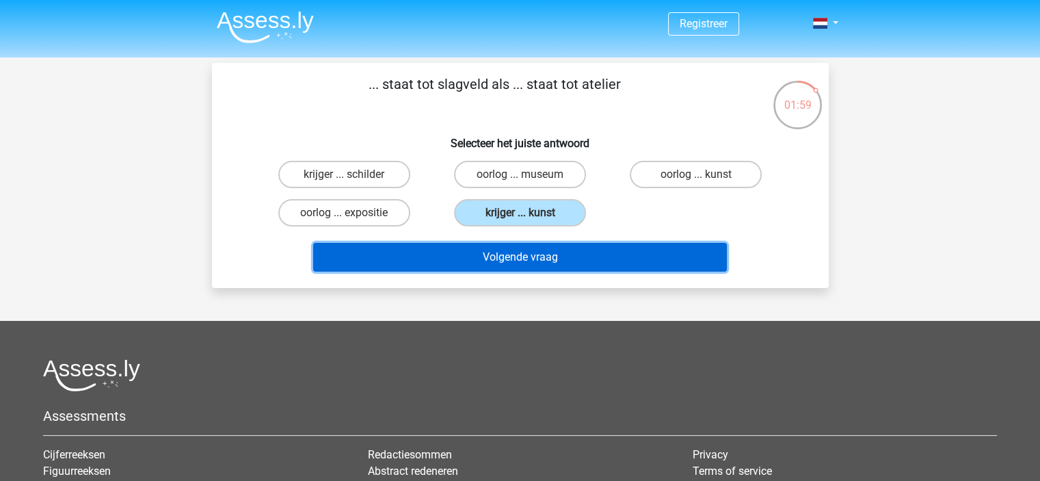
click at [512, 252] on button "Volgende vraag" at bounding box center [520, 257] width 414 height 29
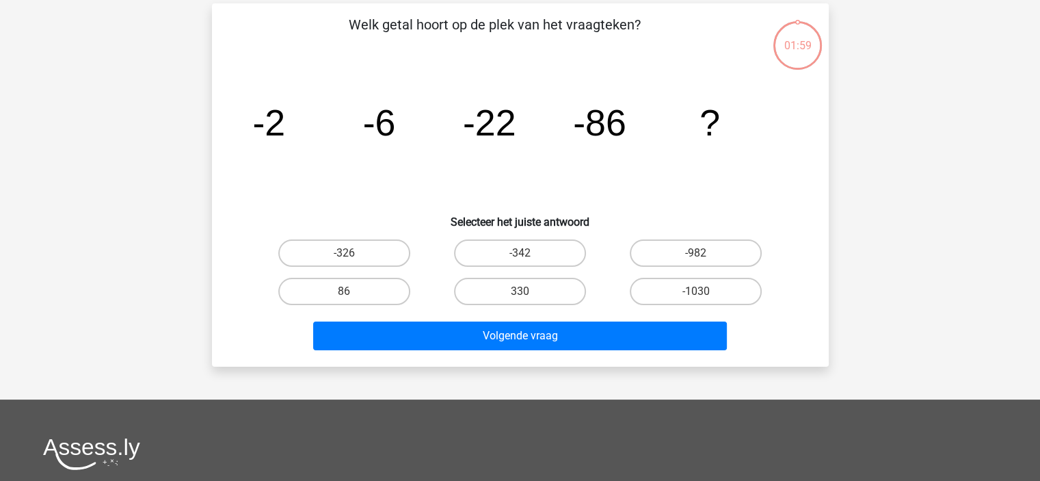
scroll to position [63, 0]
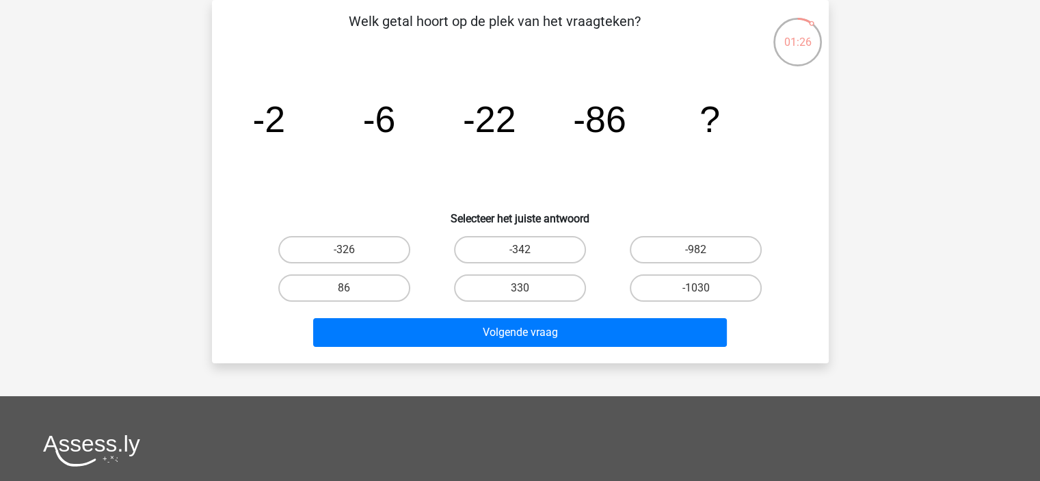
click at [512, 252] on label "-342" at bounding box center [520, 249] width 132 height 27
click at [520, 252] on input "-342" at bounding box center [524, 254] width 9 height 9
radio input "true"
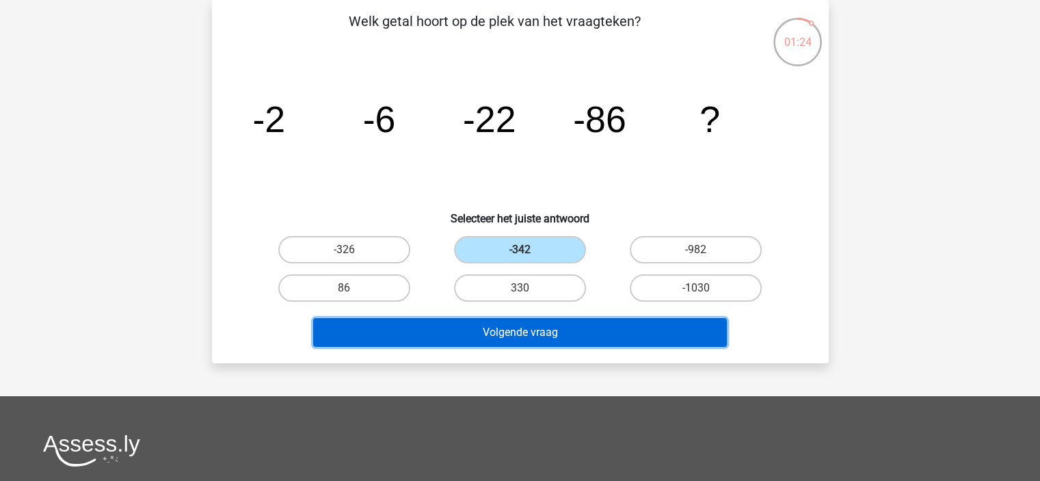
click at [516, 327] on button "Volgende vraag" at bounding box center [520, 332] width 414 height 29
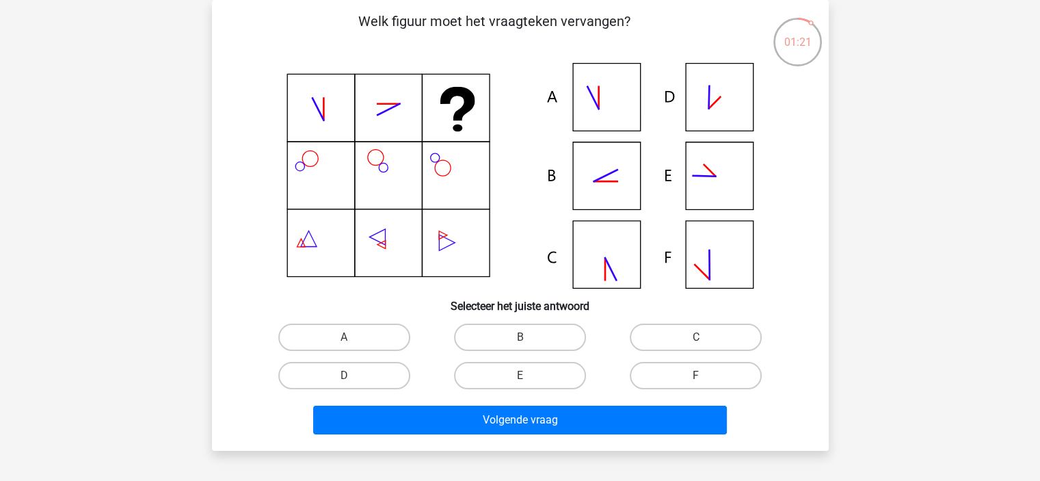
scroll to position [88, 0]
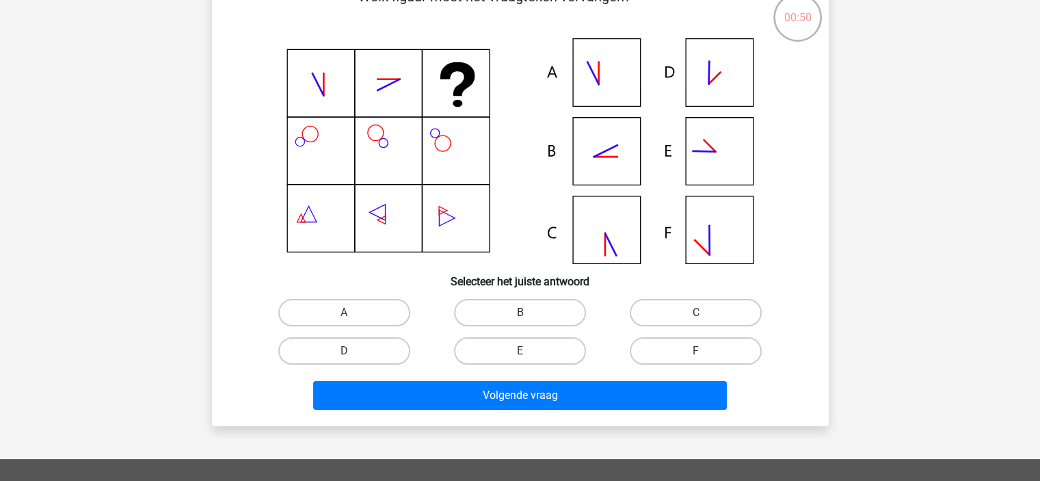
click at [522, 306] on label "B" at bounding box center [520, 312] width 132 height 27
click at [522, 313] on input "B" at bounding box center [524, 317] width 9 height 9
radio input "true"
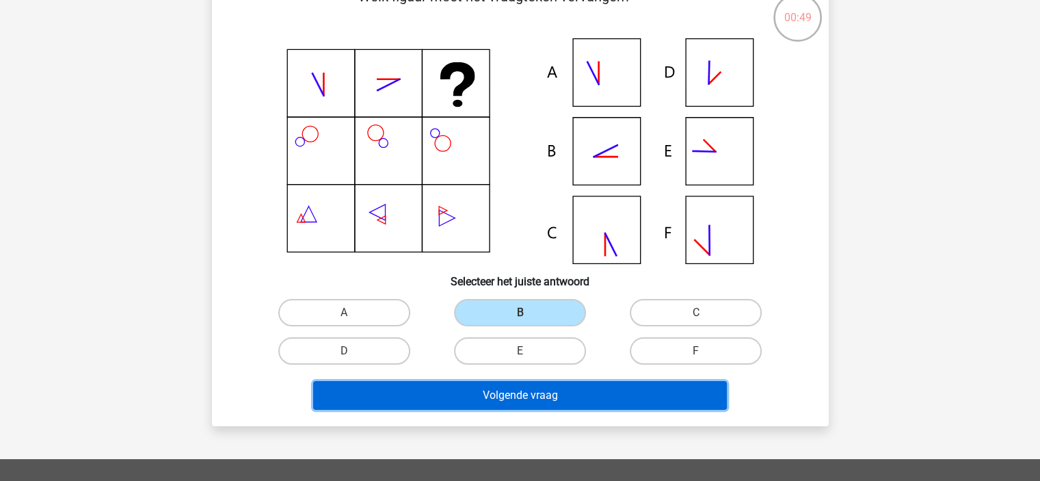
click at [541, 395] on button "Volgende vraag" at bounding box center [520, 395] width 414 height 29
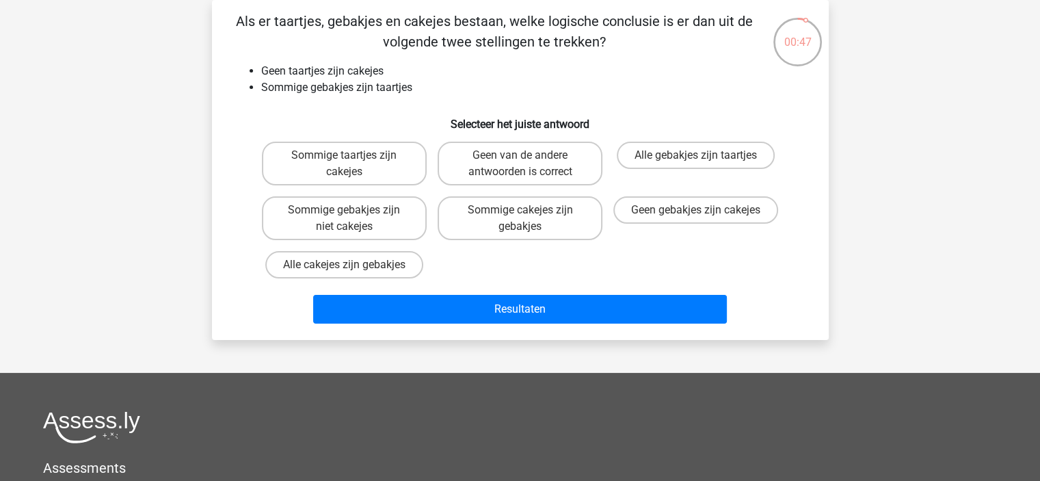
scroll to position [4, 0]
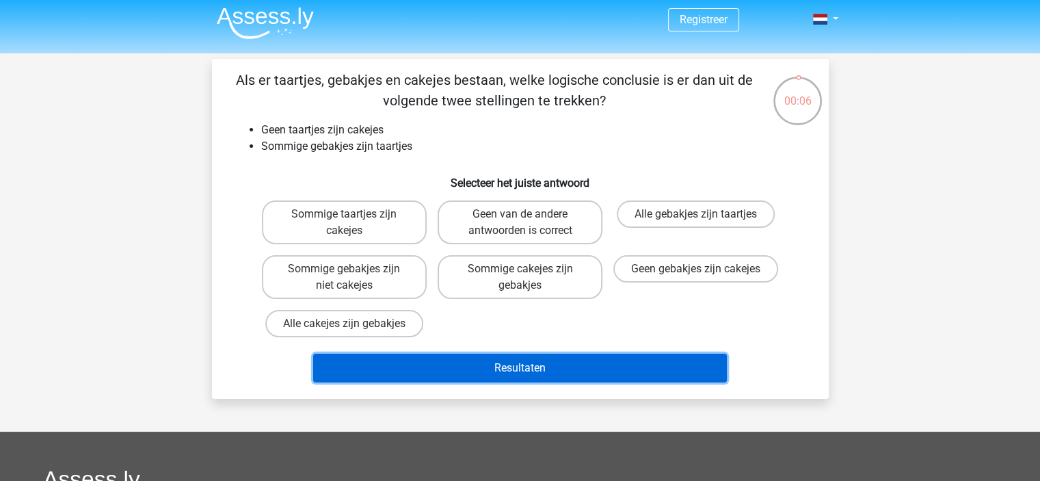
click at [563, 363] on button "Resultaten" at bounding box center [520, 368] width 414 height 29
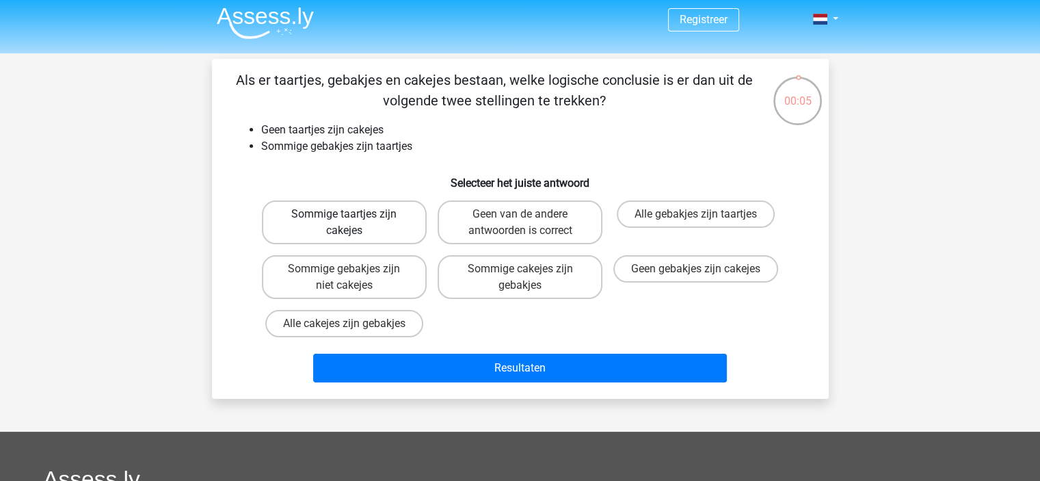
click at [364, 221] on label "Sommige taartjes zijn cakejes" at bounding box center [344, 222] width 165 height 44
click at [353, 221] on input "Sommige taartjes zijn cakejes" at bounding box center [348, 218] width 9 height 9
radio input "true"
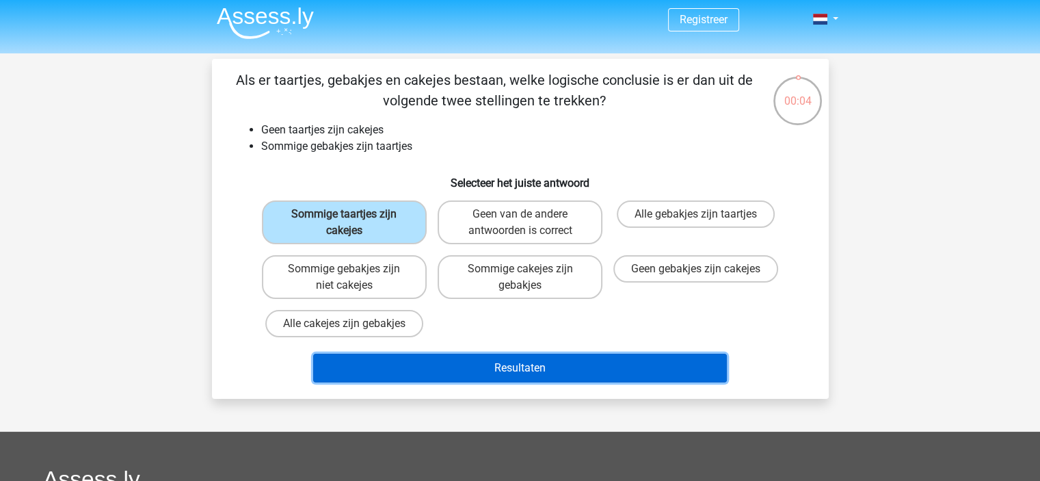
click at [543, 368] on button "Resultaten" at bounding box center [520, 368] width 414 height 29
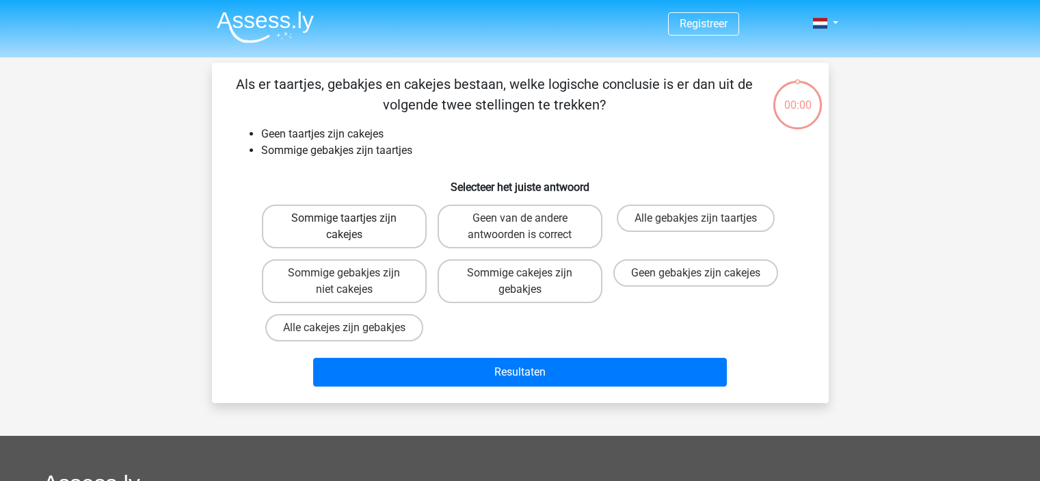
scroll to position [4, 0]
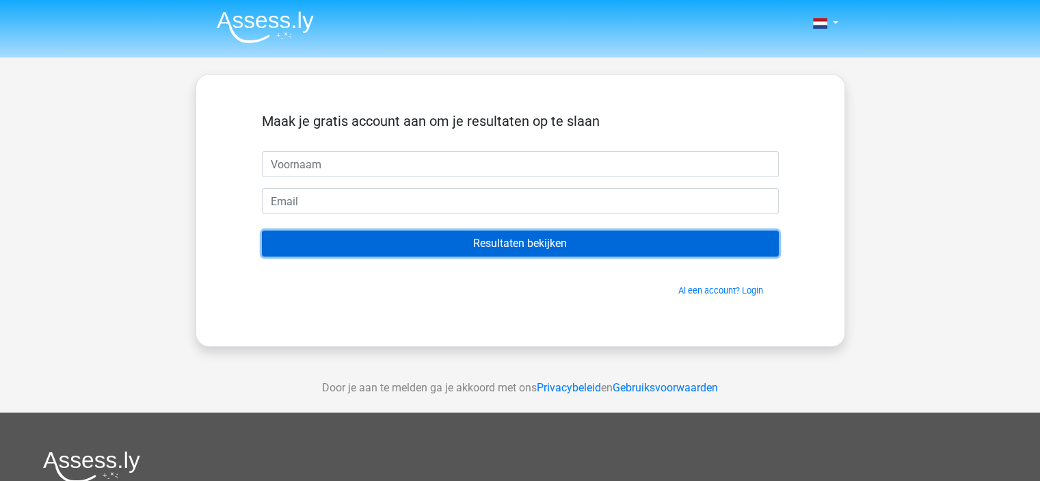
click at [509, 242] on input "Resultaten bekijken" at bounding box center [520, 243] width 517 height 26
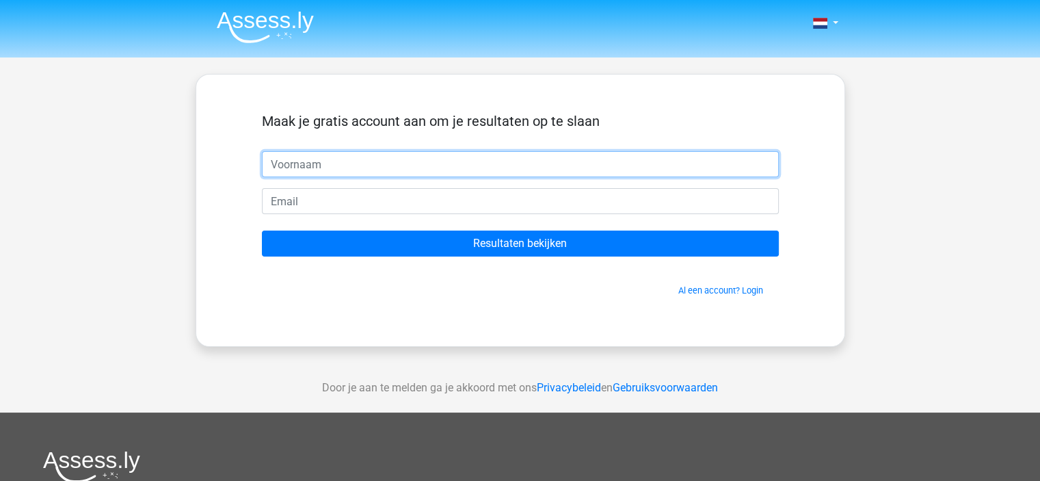
click at [409, 168] on input "text" at bounding box center [520, 164] width 517 height 26
type input "[PERSON_NAME]"
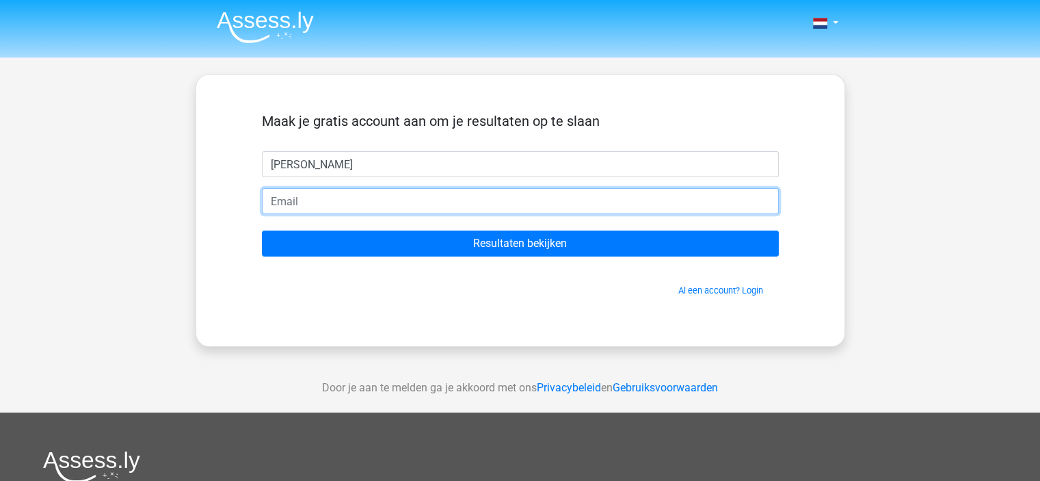
click at [363, 200] on input "email" at bounding box center [520, 201] width 517 height 26
type input "[EMAIL_ADDRESS][DOMAIN_NAME]"
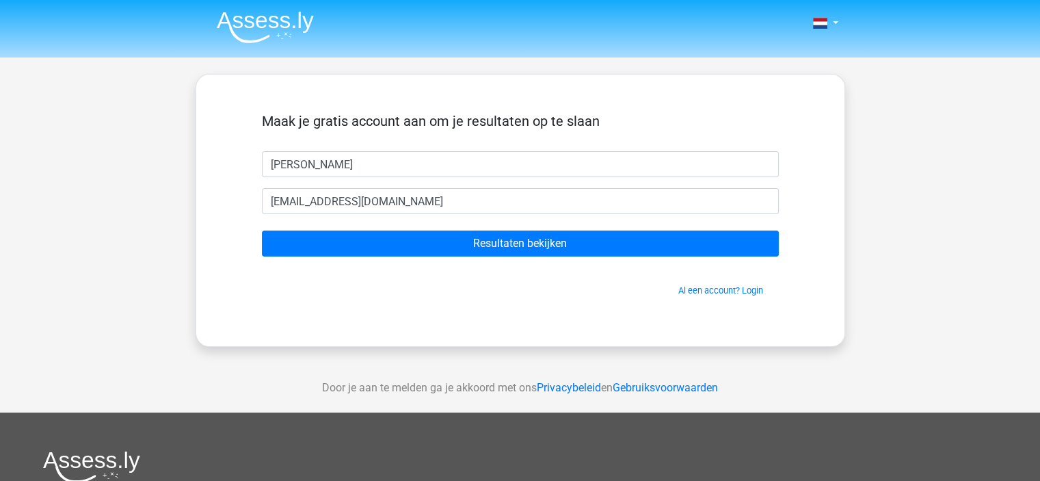
click at [348, 276] on div "Al een account? Login" at bounding box center [520, 281] width 517 height 29
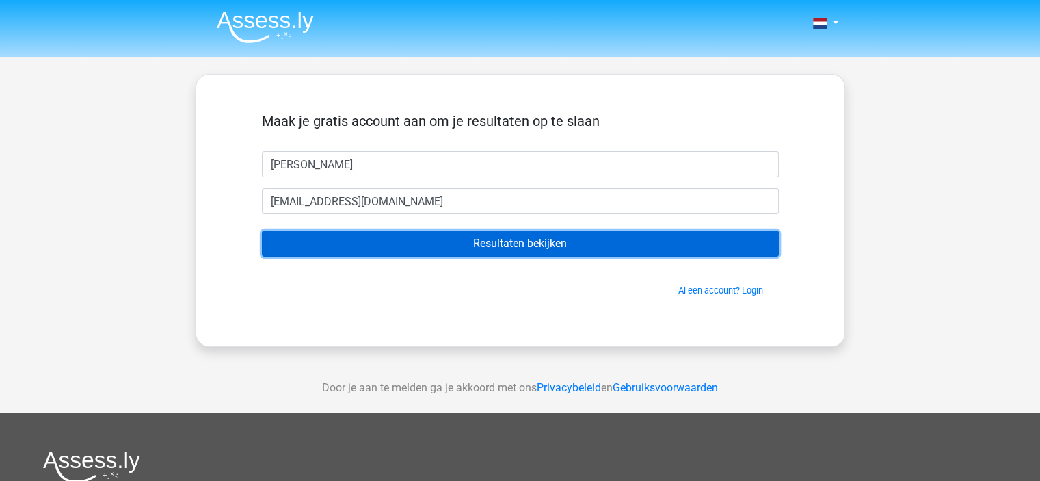
click at [467, 243] on input "Resultaten bekijken" at bounding box center [520, 243] width 517 height 26
